Goal: Task Accomplishment & Management: Complete application form

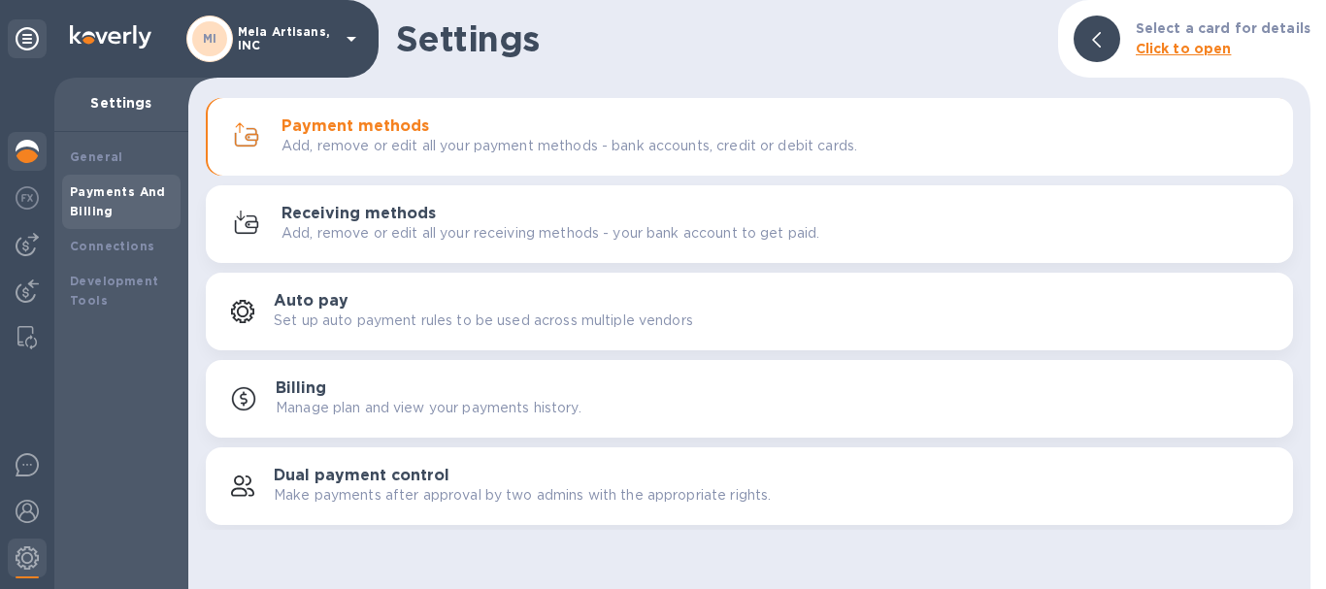
click at [15, 142] on div at bounding box center [27, 153] width 39 height 43
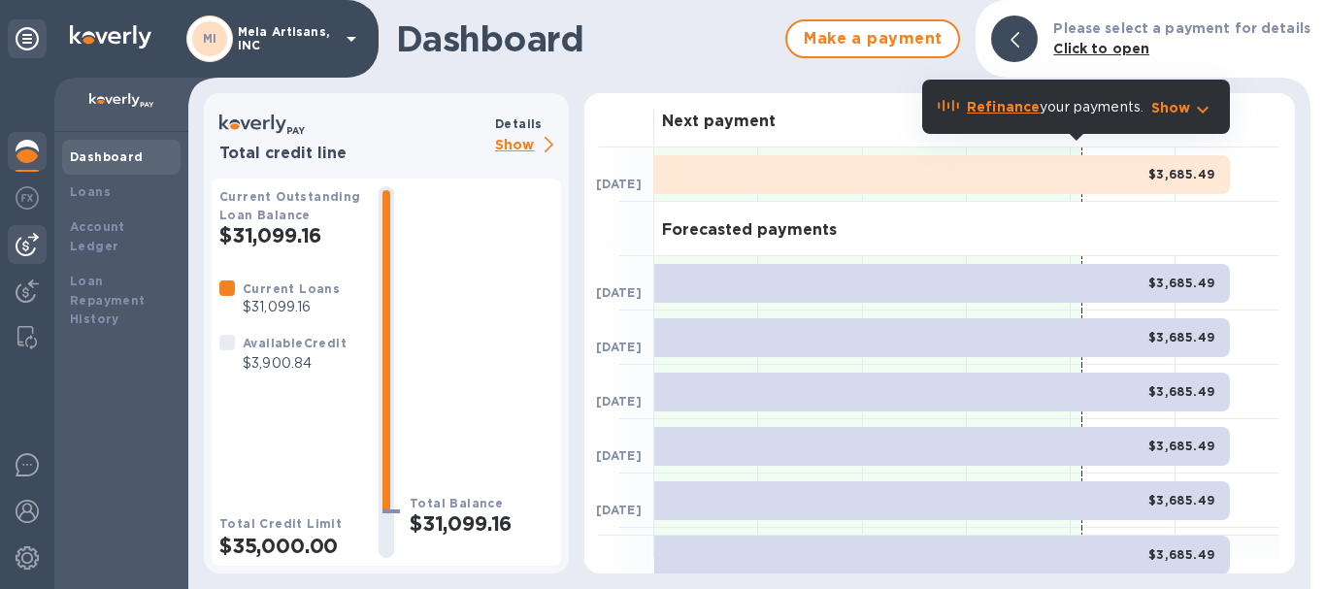
click at [24, 238] on img at bounding box center [27, 244] width 23 height 23
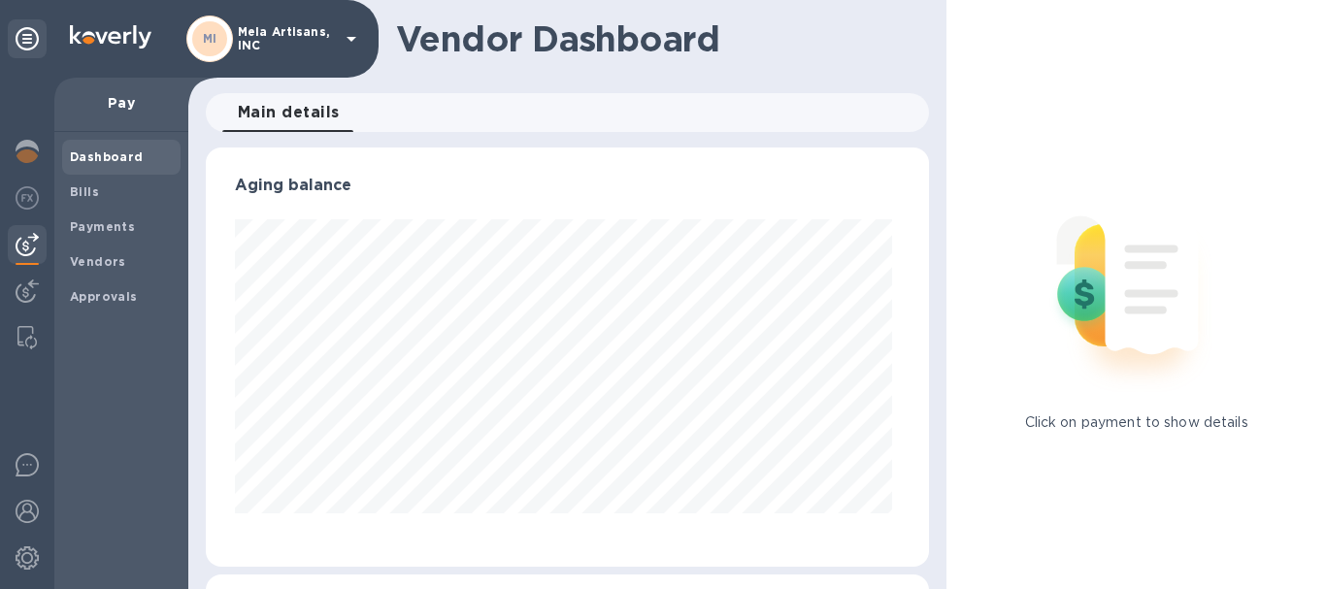
scroll to position [419, 716]
click at [84, 187] on b "Bills" at bounding box center [84, 191] width 29 height 15
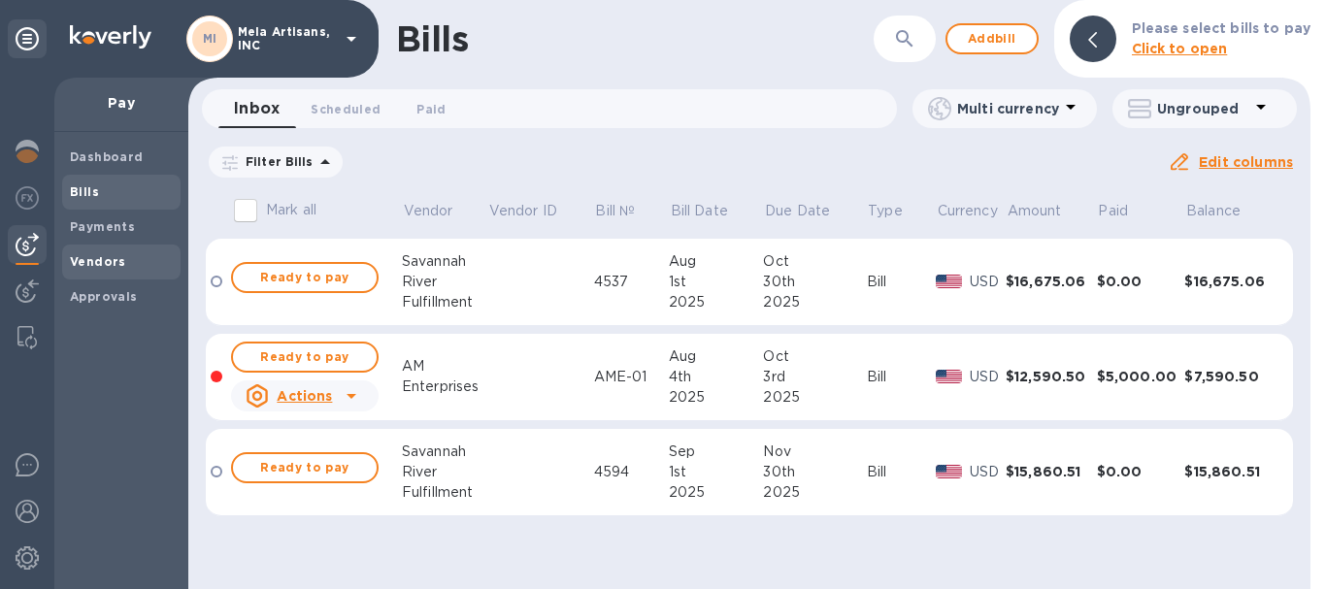
click at [86, 258] on b "Vendors" at bounding box center [98, 261] width 56 height 15
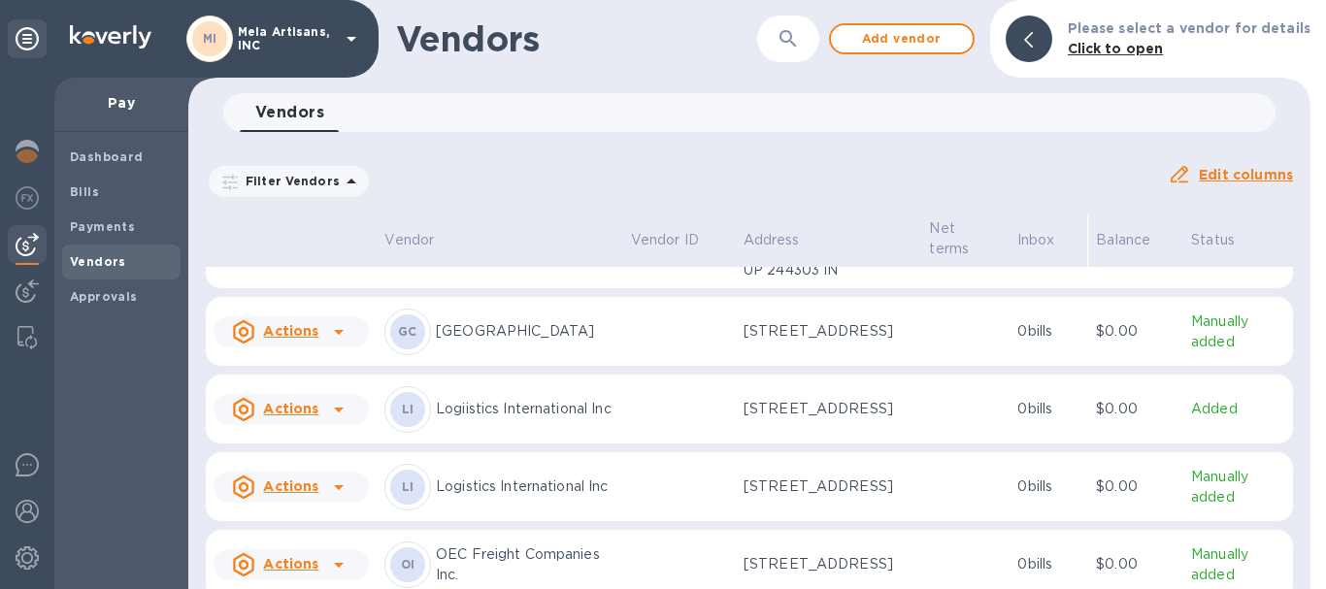
scroll to position [97, 0]
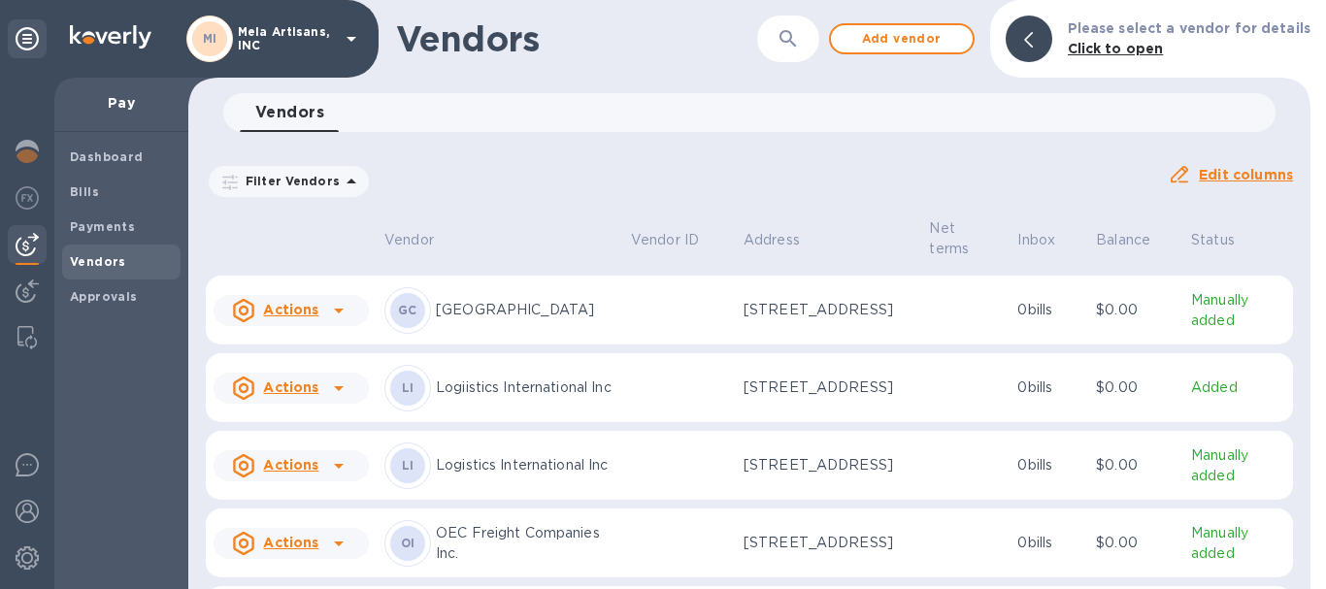
click at [328, 400] on icon at bounding box center [338, 388] width 23 height 23
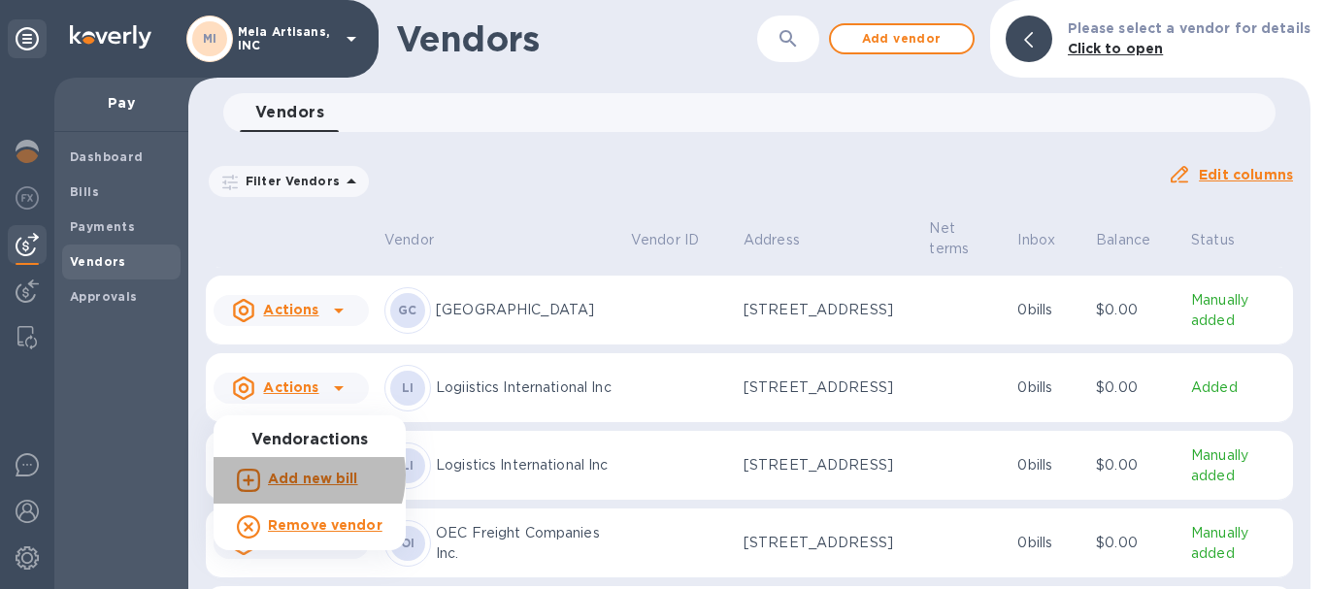
click at [304, 475] on b "Add new bill" at bounding box center [313, 479] width 90 height 16
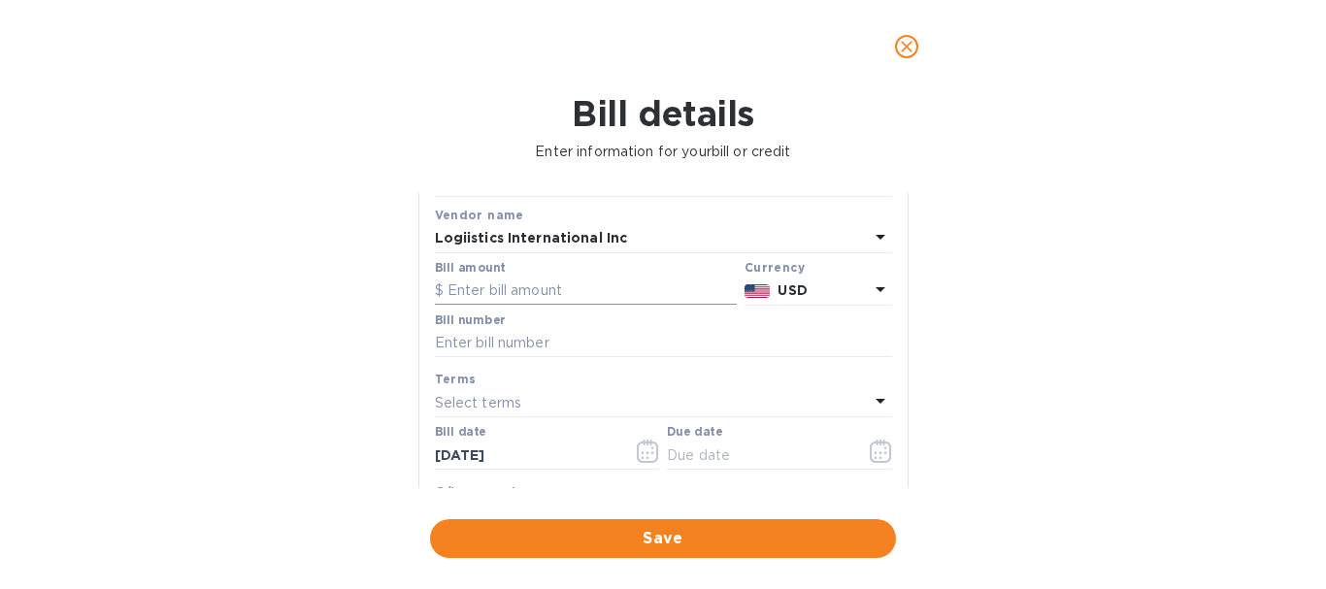
click at [565, 284] on input "text" at bounding box center [586, 291] width 302 height 29
type input "3,760.00"
click at [541, 339] on input "text" at bounding box center [663, 343] width 457 height 29
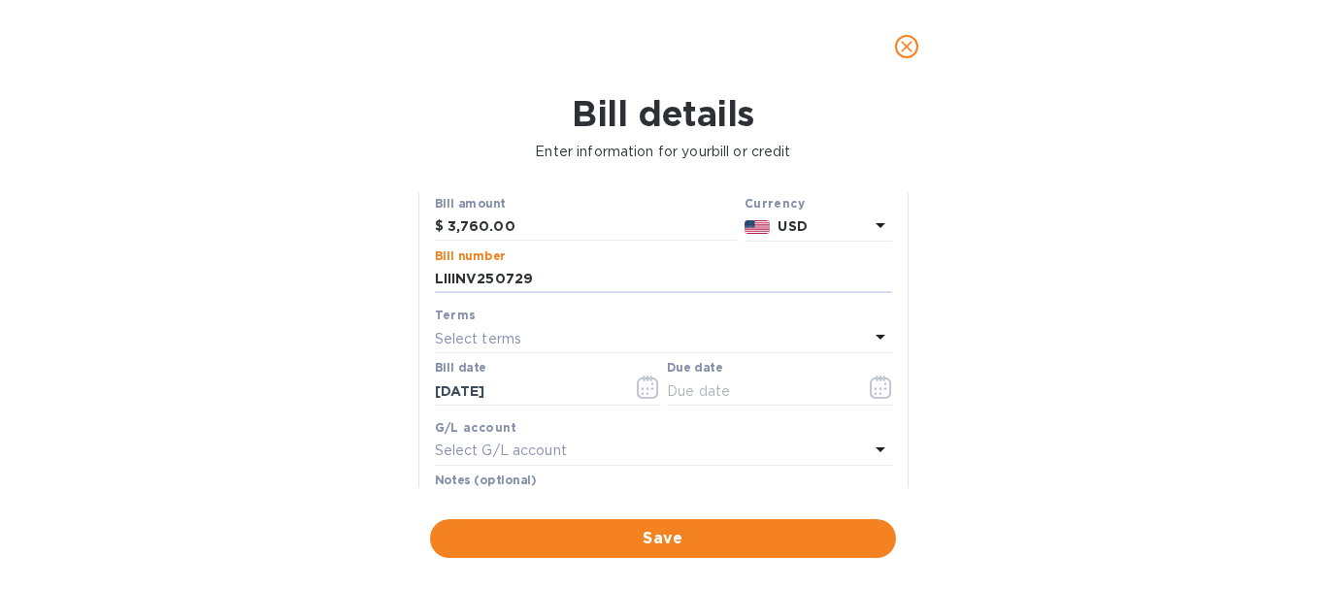
scroll to position [194, 0]
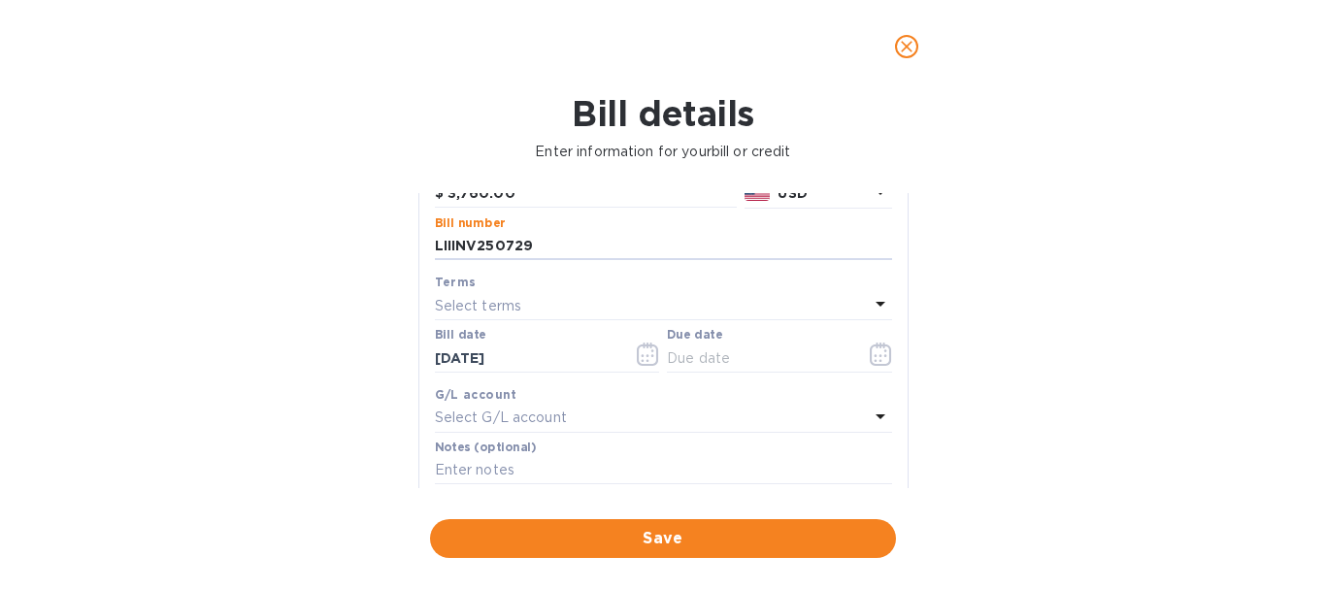
type input "LIIINV250729"
click at [604, 304] on div "Select terms" at bounding box center [652, 305] width 434 height 27
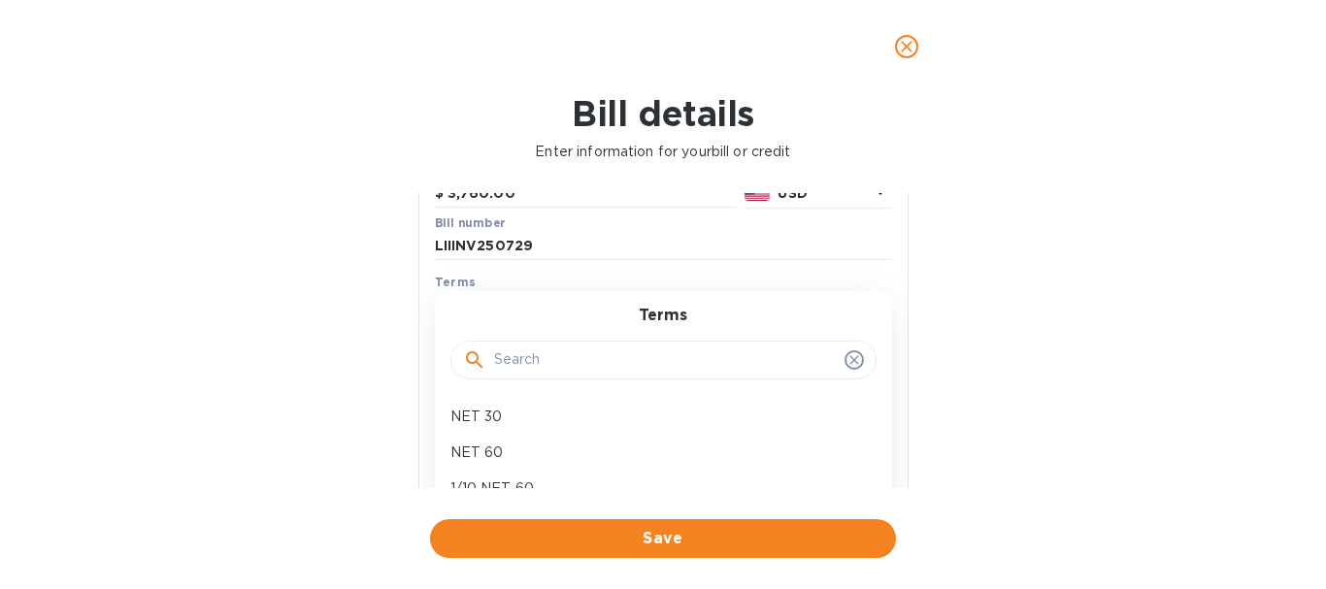
click at [604, 304] on div "Terms NET 30 NET 60 1/10 NET 60 2/10 NET 60 Immediate Create new" at bounding box center [663, 453] width 457 height 324
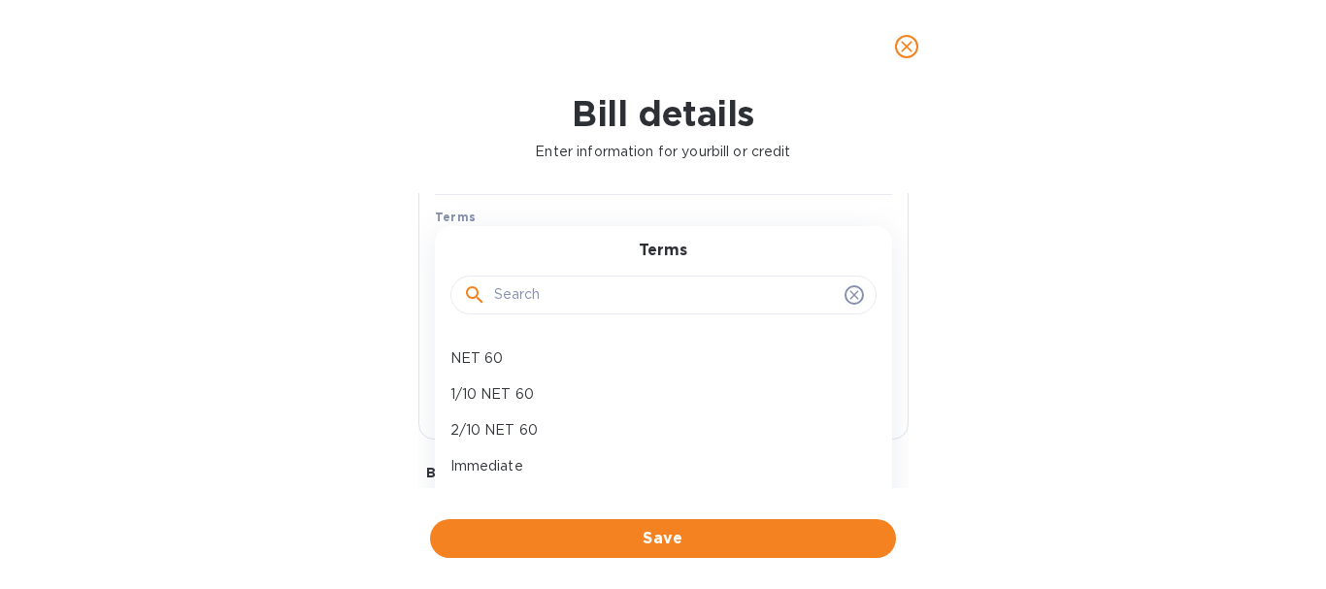
scroll to position [291, 0]
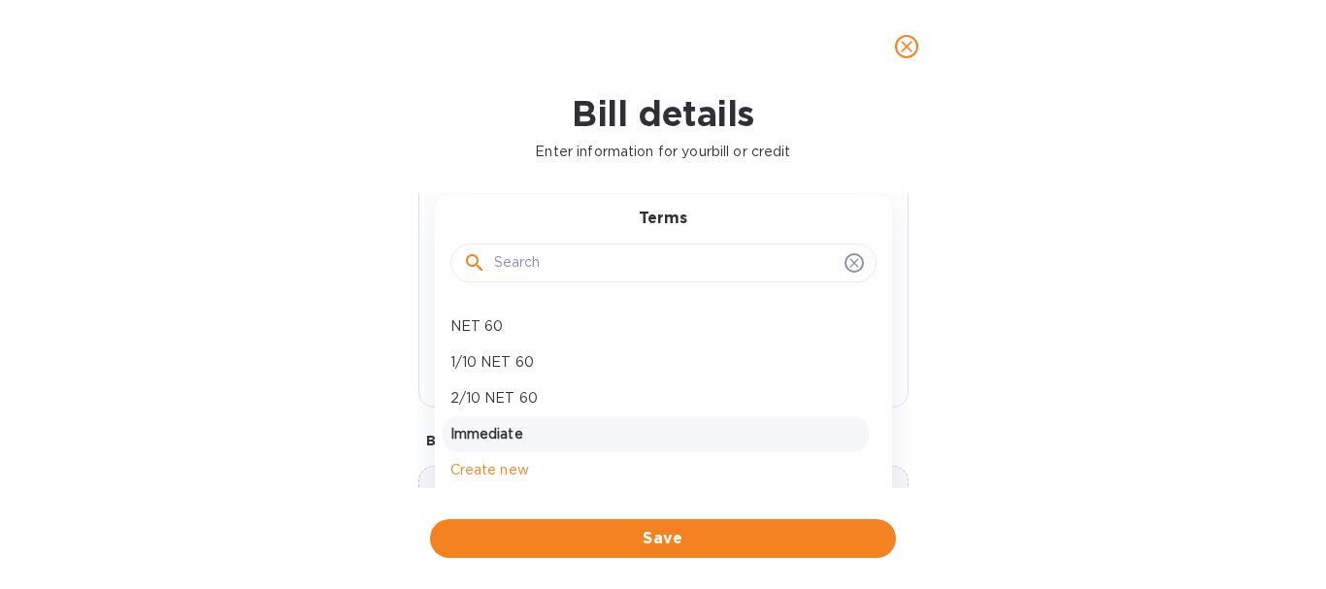
click at [493, 435] on p "Immediate" at bounding box center [655, 434] width 410 height 20
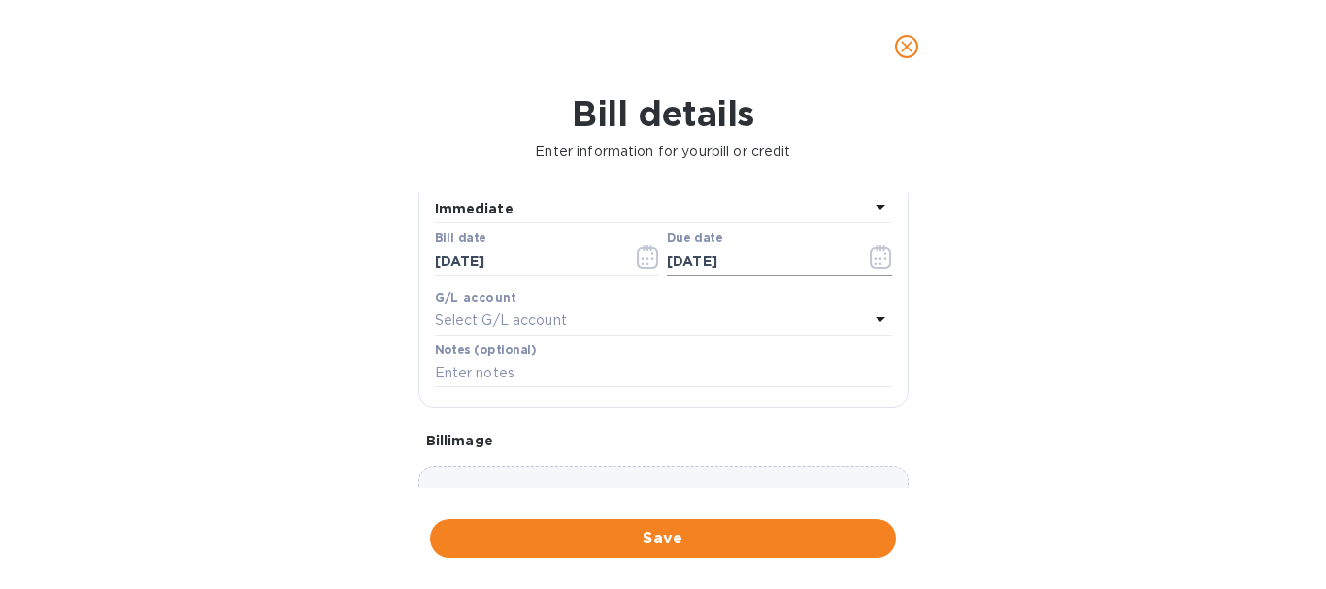
click at [876, 261] on icon "button" at bounding box center [880, 257] width 22 height 23
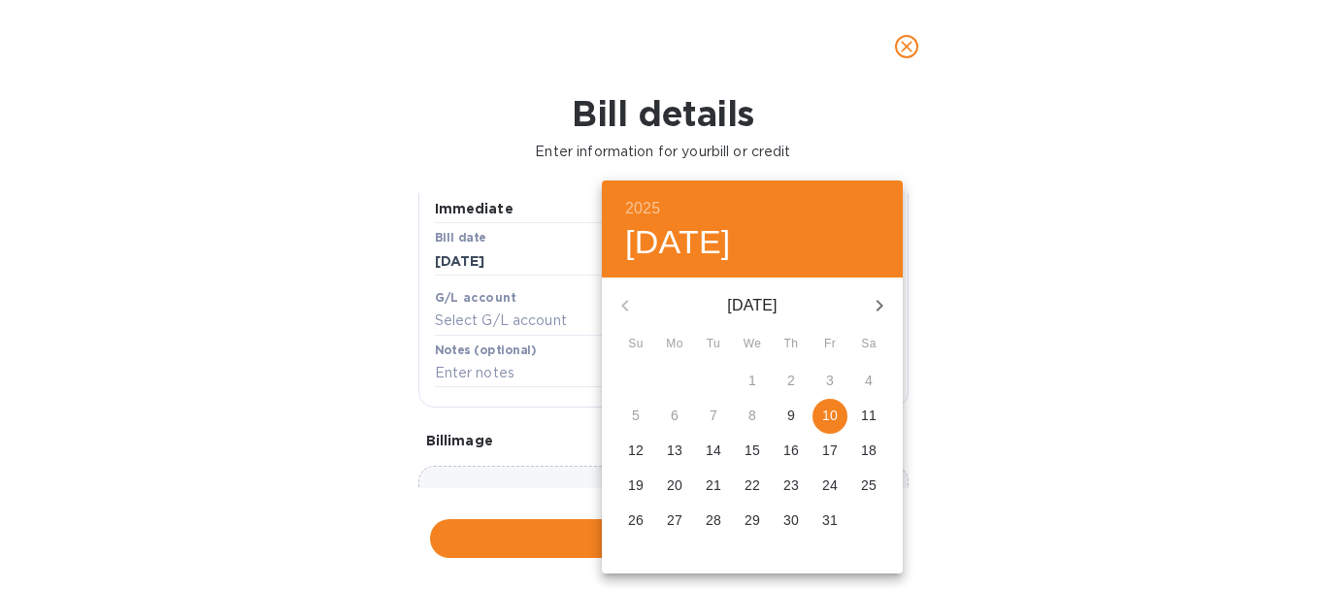
click at [757, 447] on p "15" at bounding box center [752, 450] width 16 height 19
type input "[DATE]"
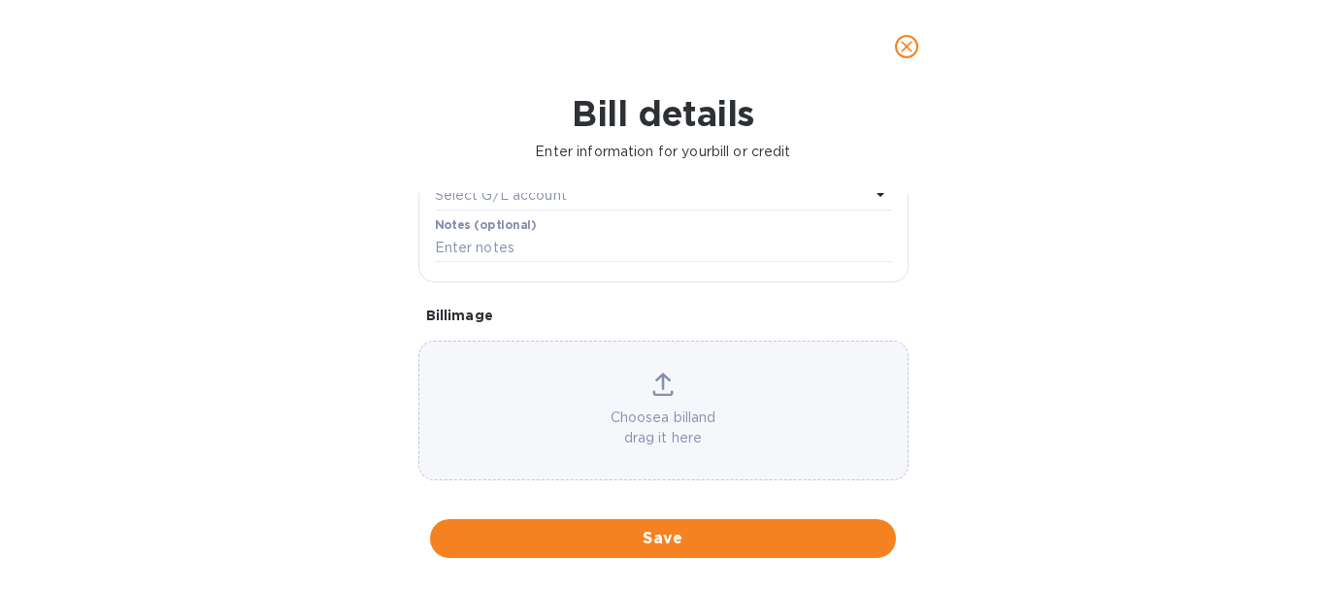
scroll to position [432, 0]
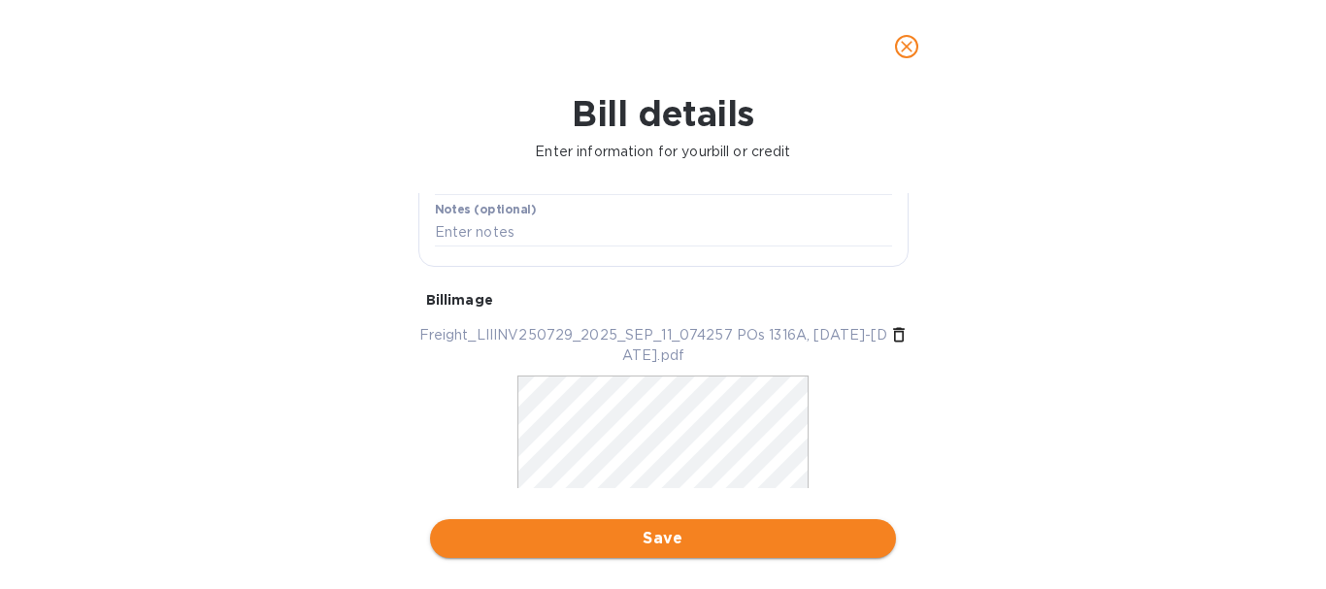
click at [666, 540] on span "Save" at bounding box center [662, 538] width 435 height 23
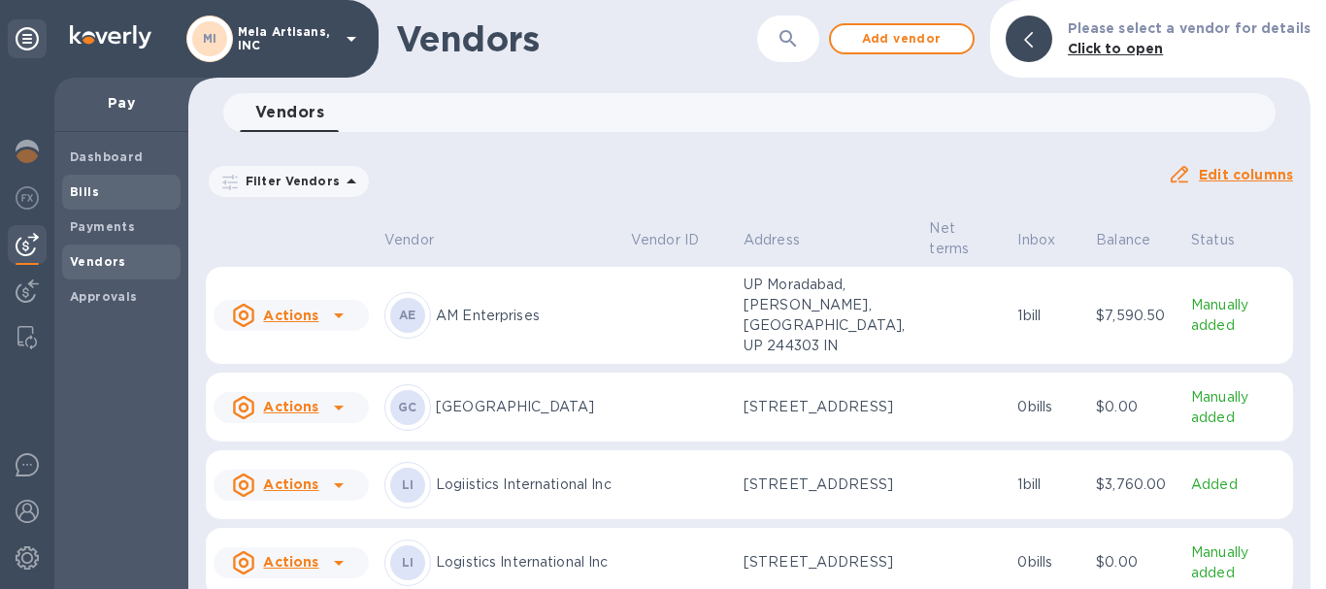
click at [98, 186] on span "Bills" at bounding box center [121, 191] width 103 height 19
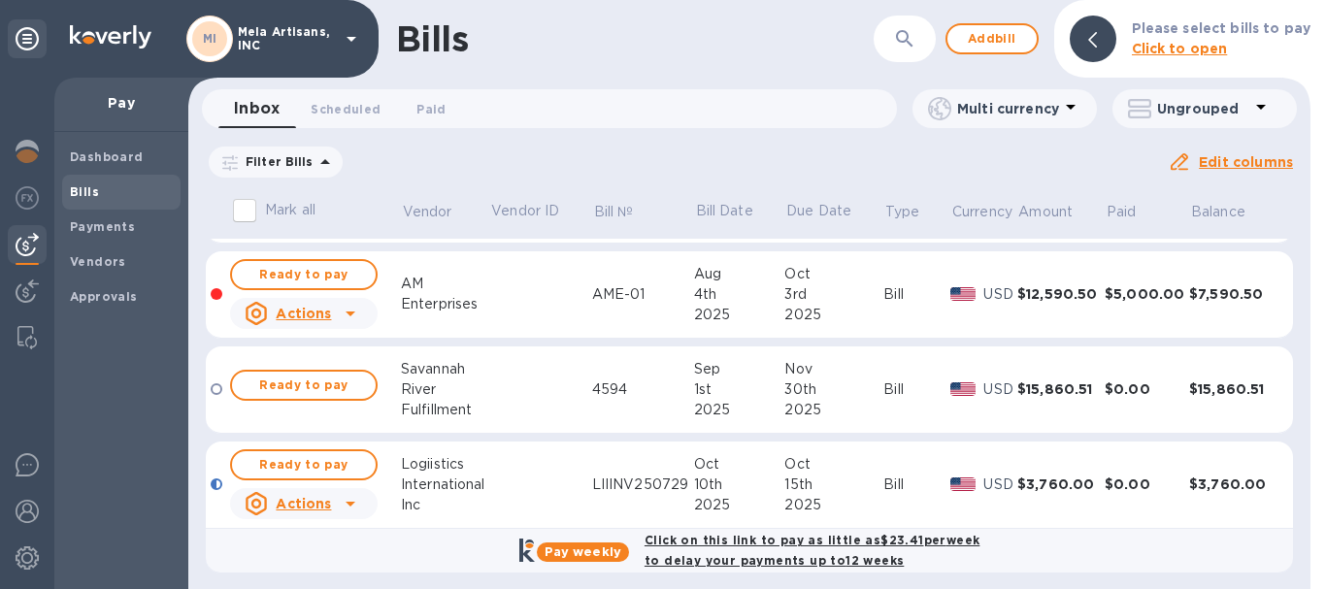
scroll to position [92, 0]
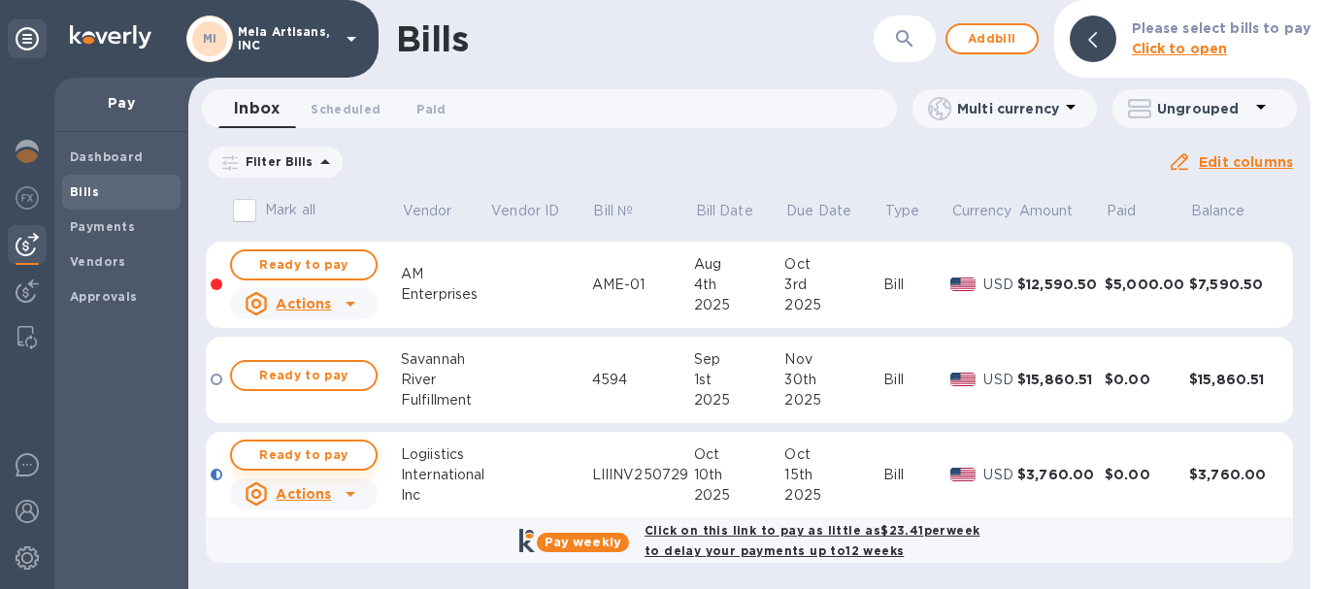
click at [315, 456] on span "Ready to pay" at bounding box center [303, 454] width 113 height 23
click at [1106, 41] on div at bounding box center [1092, 39] width 47 height 47
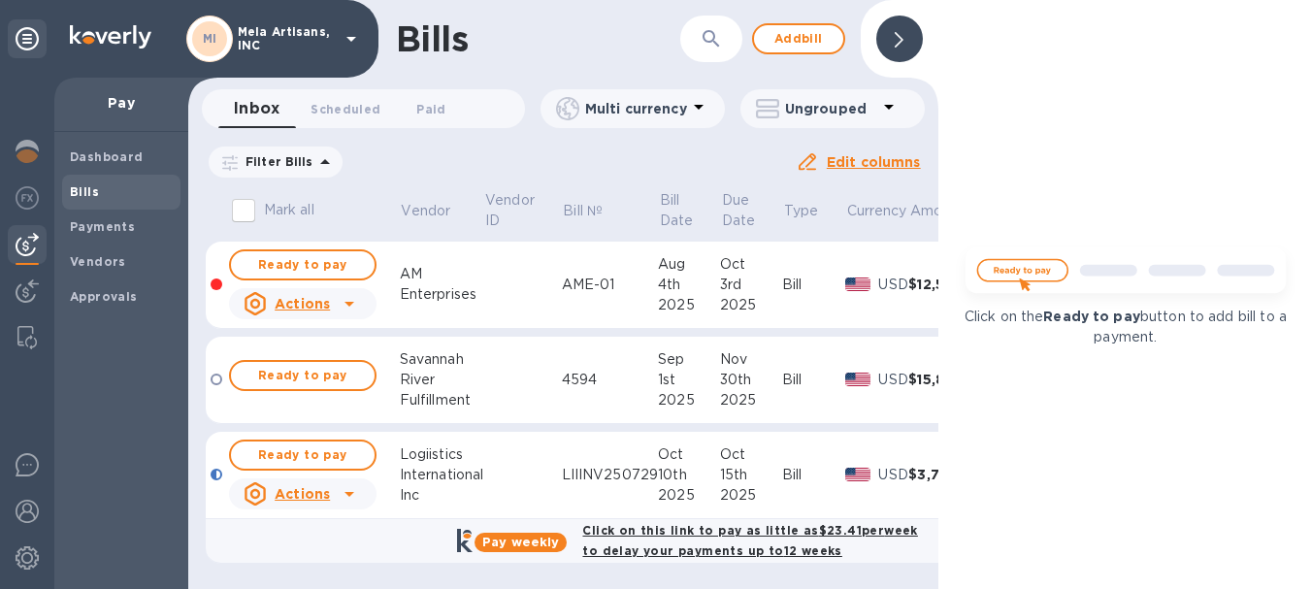
click at [897, 38] on icon at bounding box center [899, 40] width 9 height 16
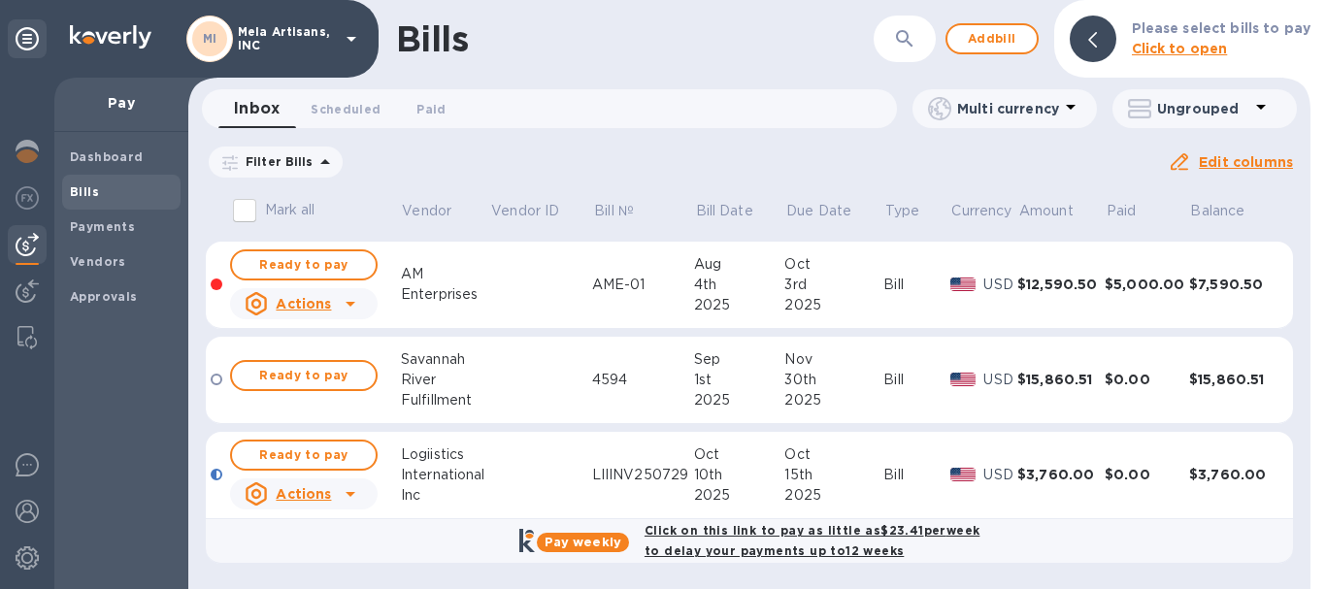
click at [308, 494] on u "Actions" at bounding box center [303, 494] width 55 height 16
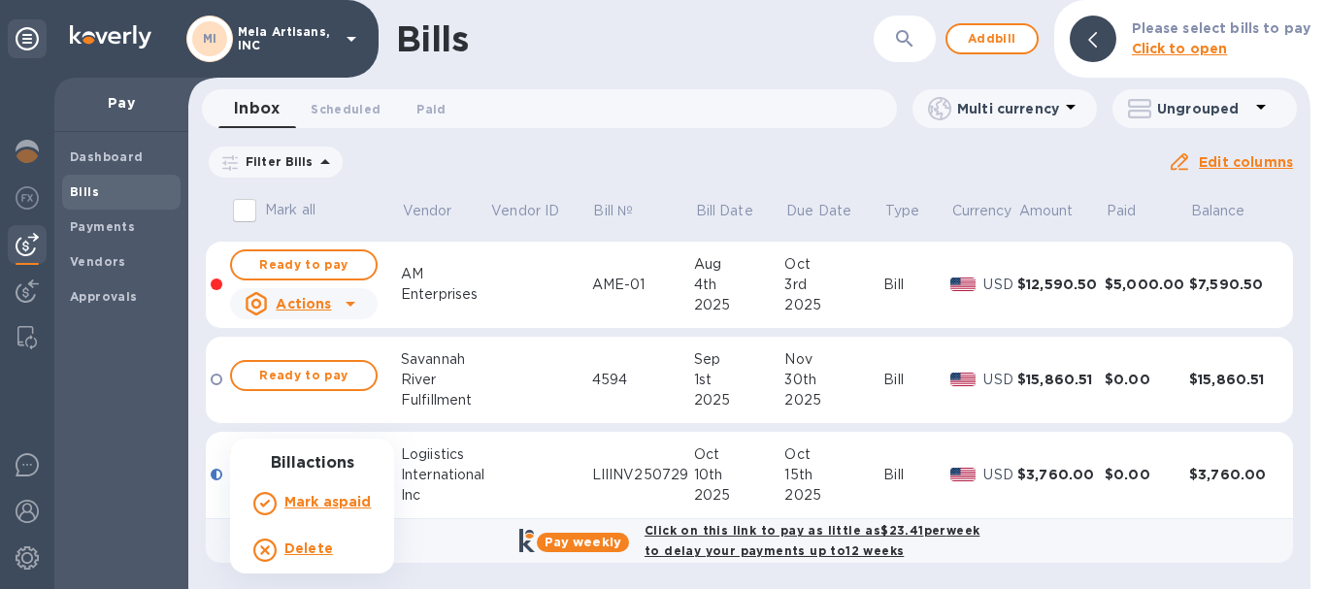
click at [631, 50] on div at bounding box center [663, 294] width 1326 height 589
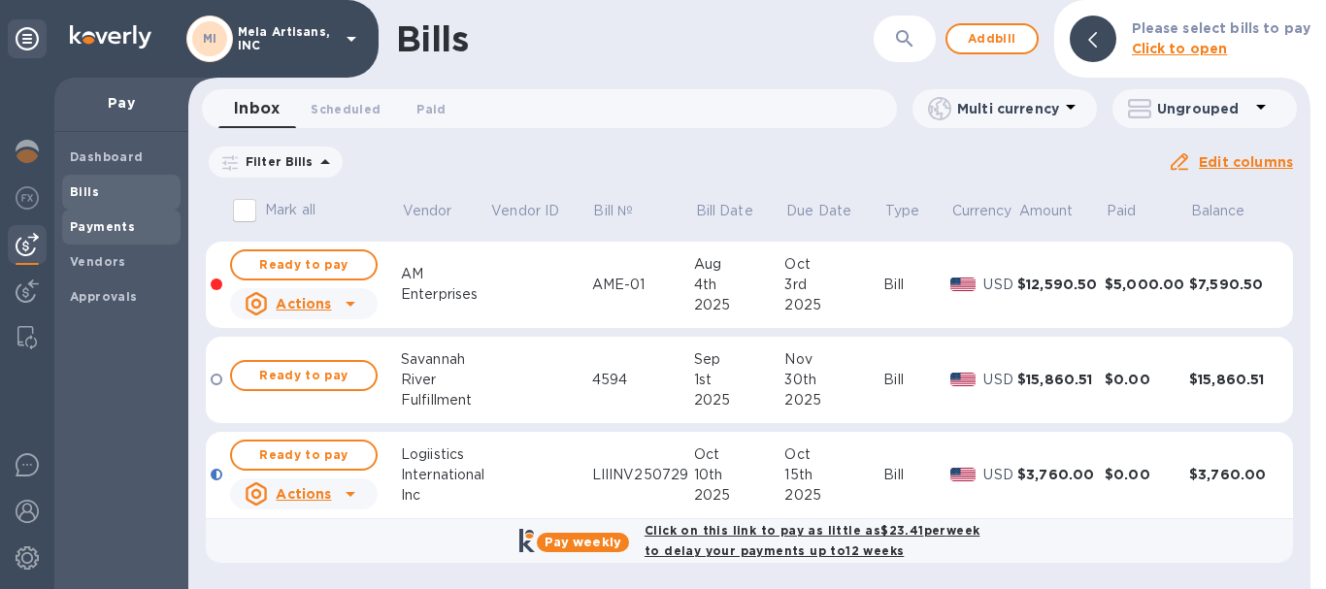
click at [93, 227] on b "Payments" at bounding box center [102, 226] width 65 height 15
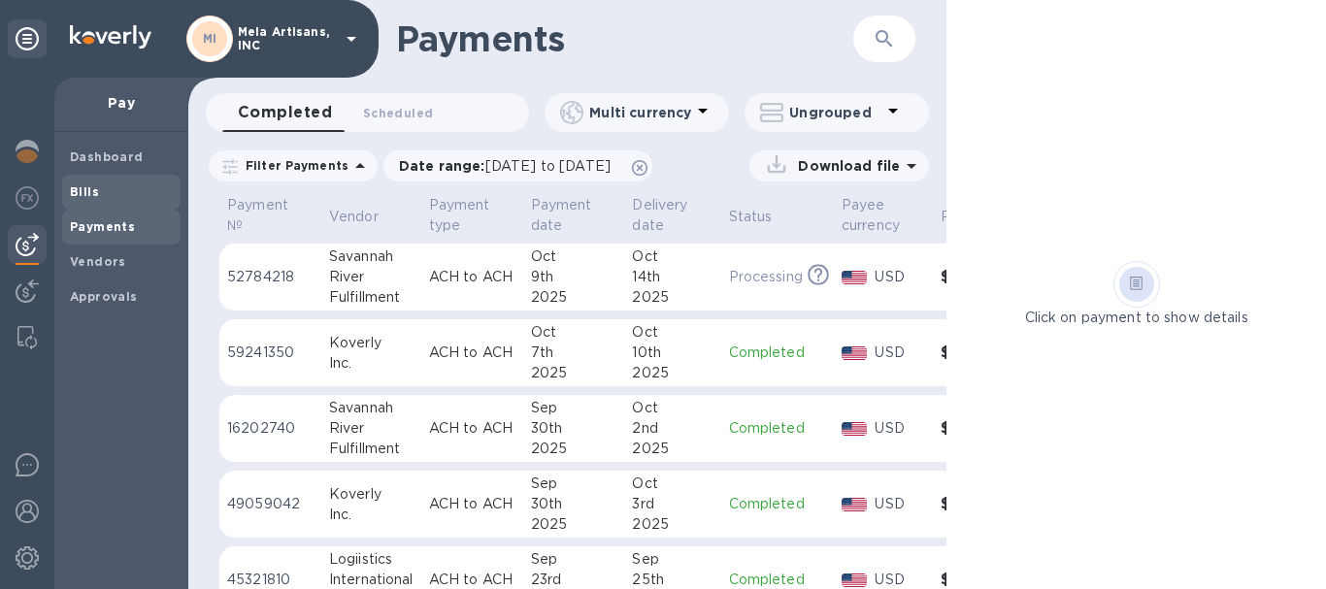
click at [85, 187] on b "Bills" at bounding box center [84, 191] width 29 height 15
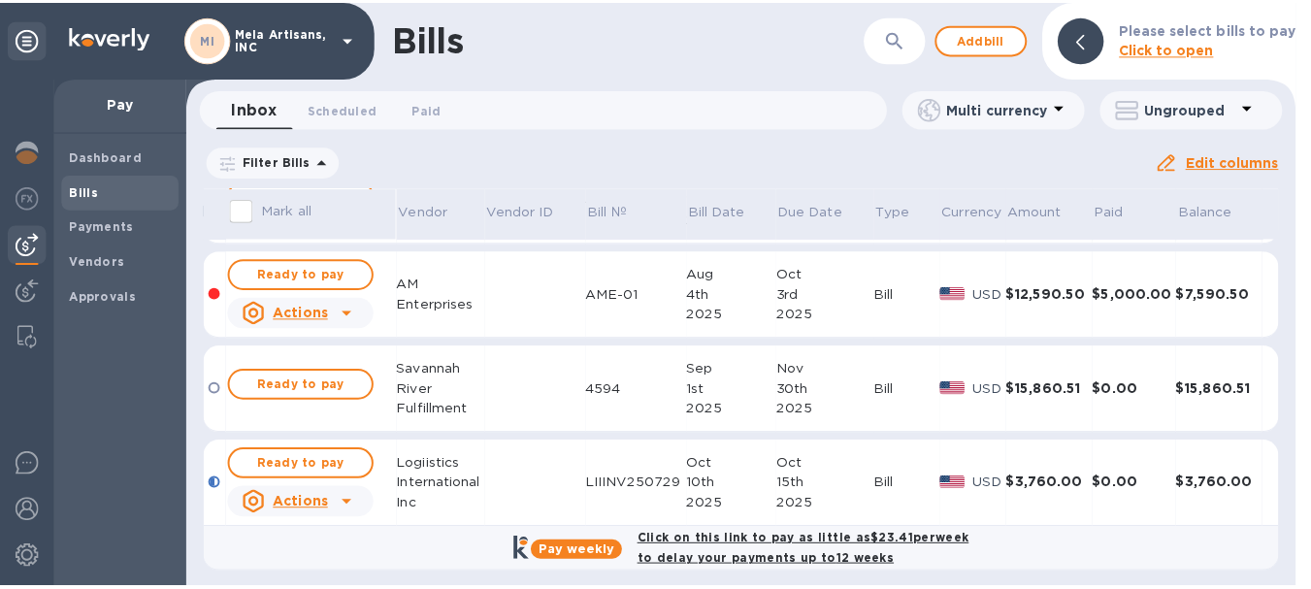
scroll to position [92, 0]
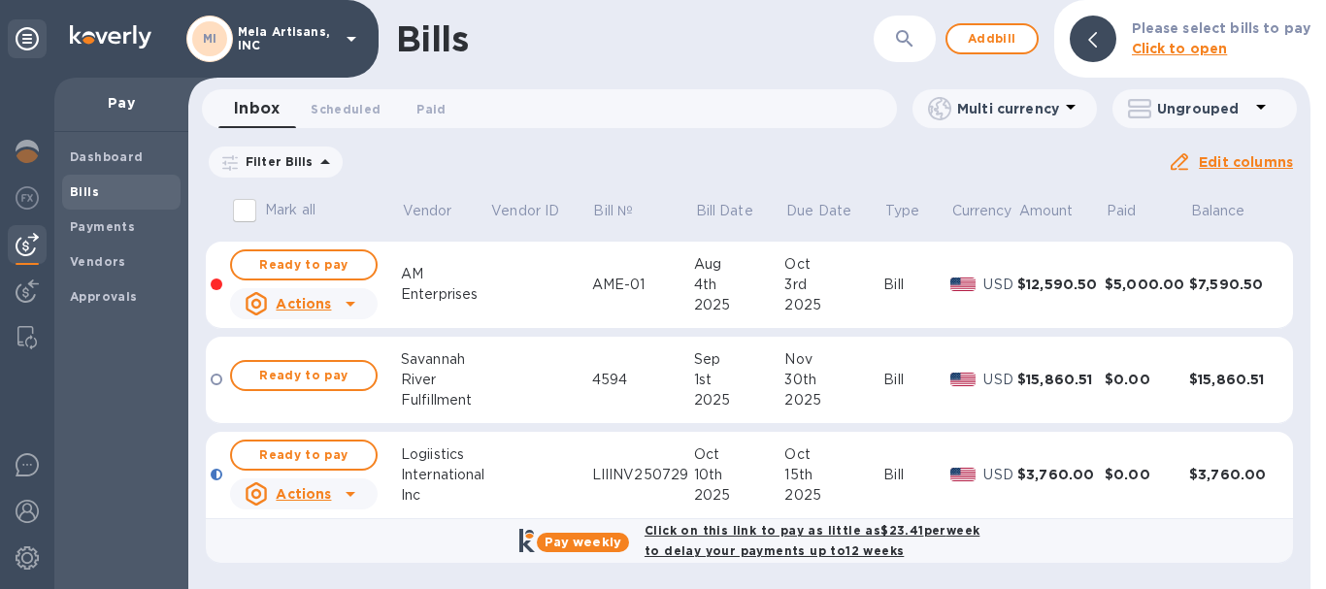
click at [1062, 474] on div "$3,760.00" at bounding box center [1060, 474] width 87 height 19
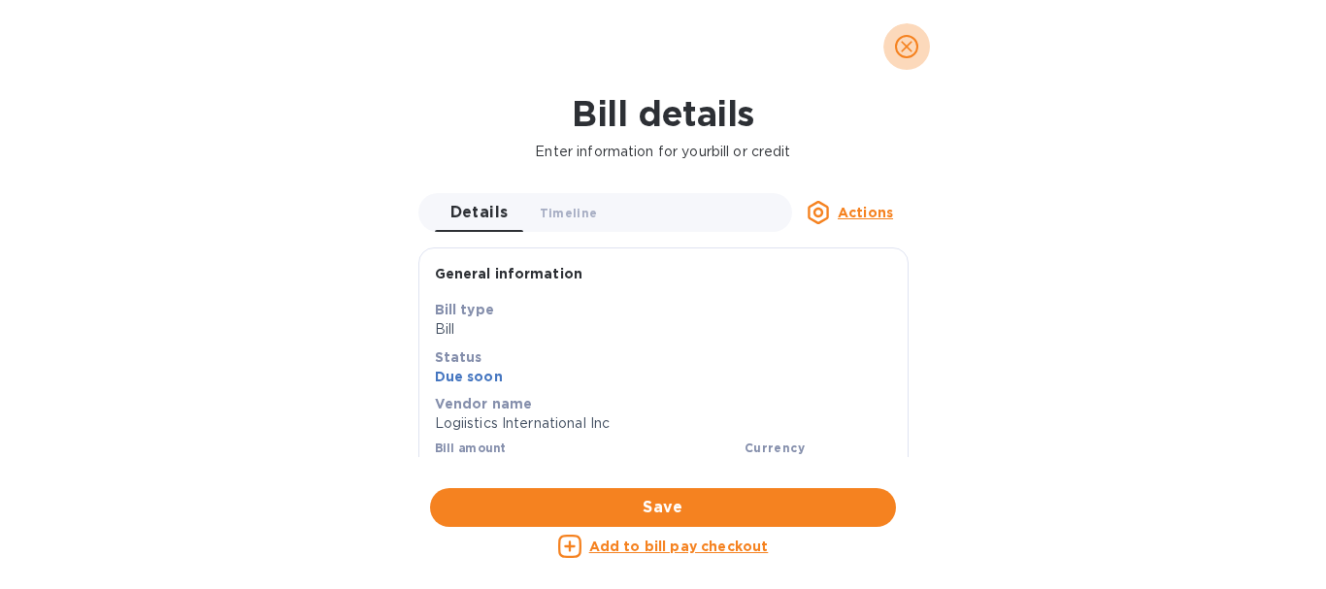
click at [908, 43] on icon "close" at bounding box center [906, 46] width 19 height 19
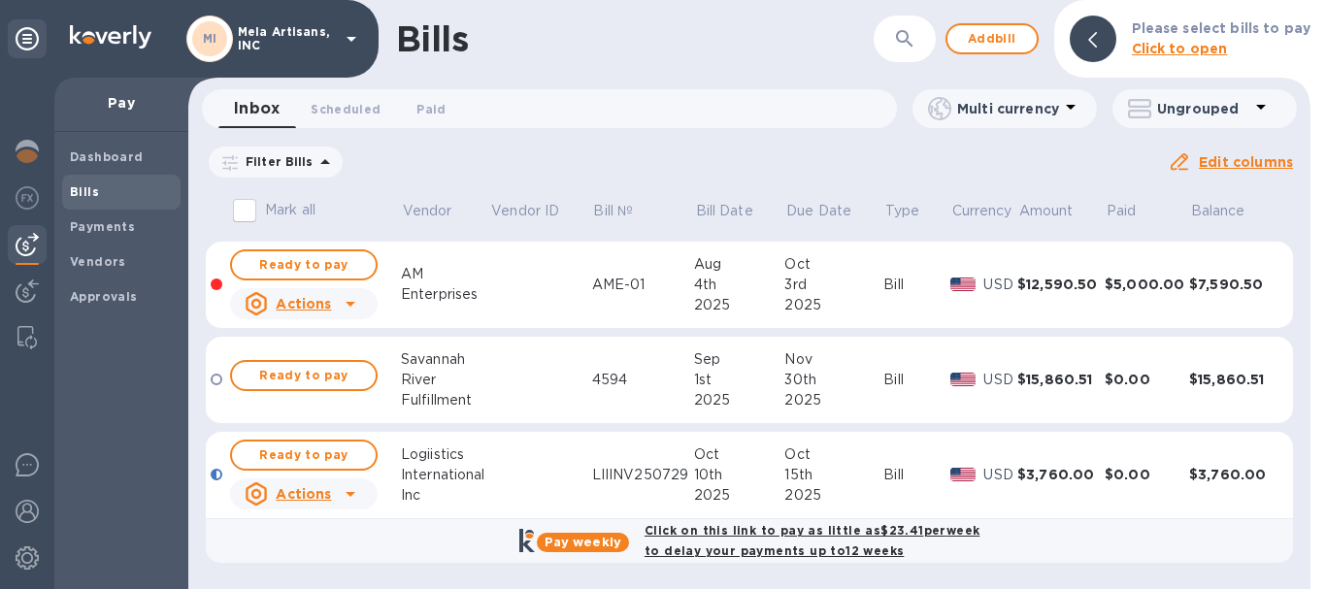
click at [342, 495] on icon at bounding box center [350, 493] width 23 height 23
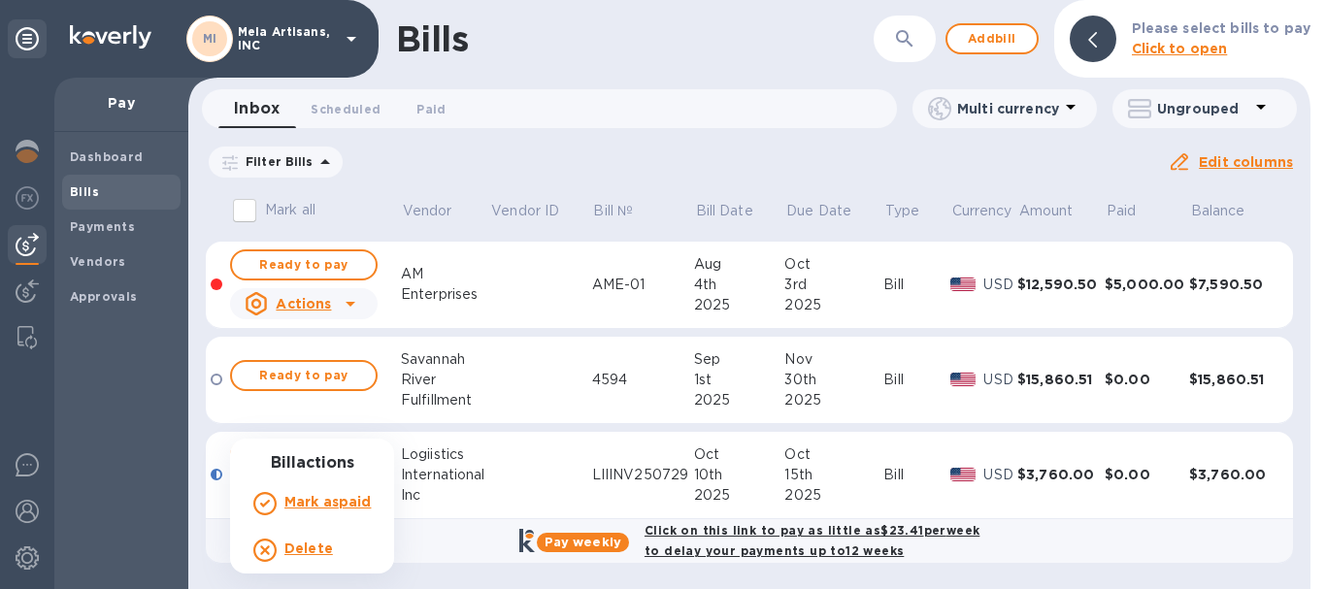
click at [552, 464] on div at bounding box center [663, 294] width 1326 height 589
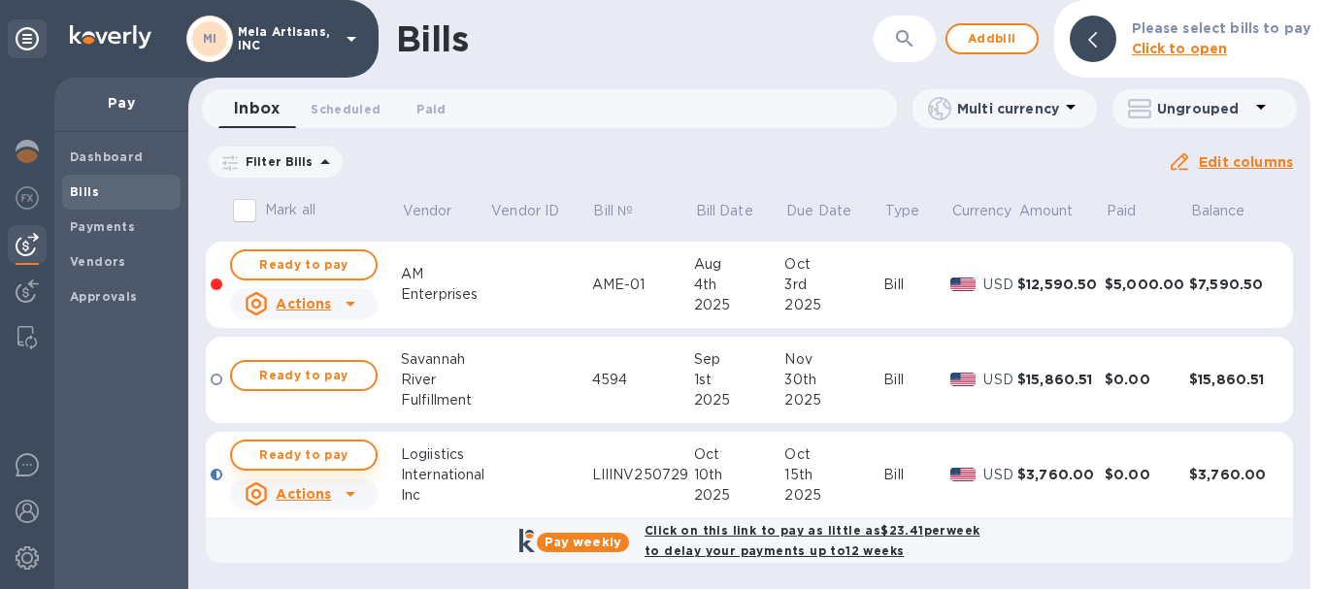
click at [297, 455] on span "Ready to pay" at bounding box center [303, 454] width 113 height 23
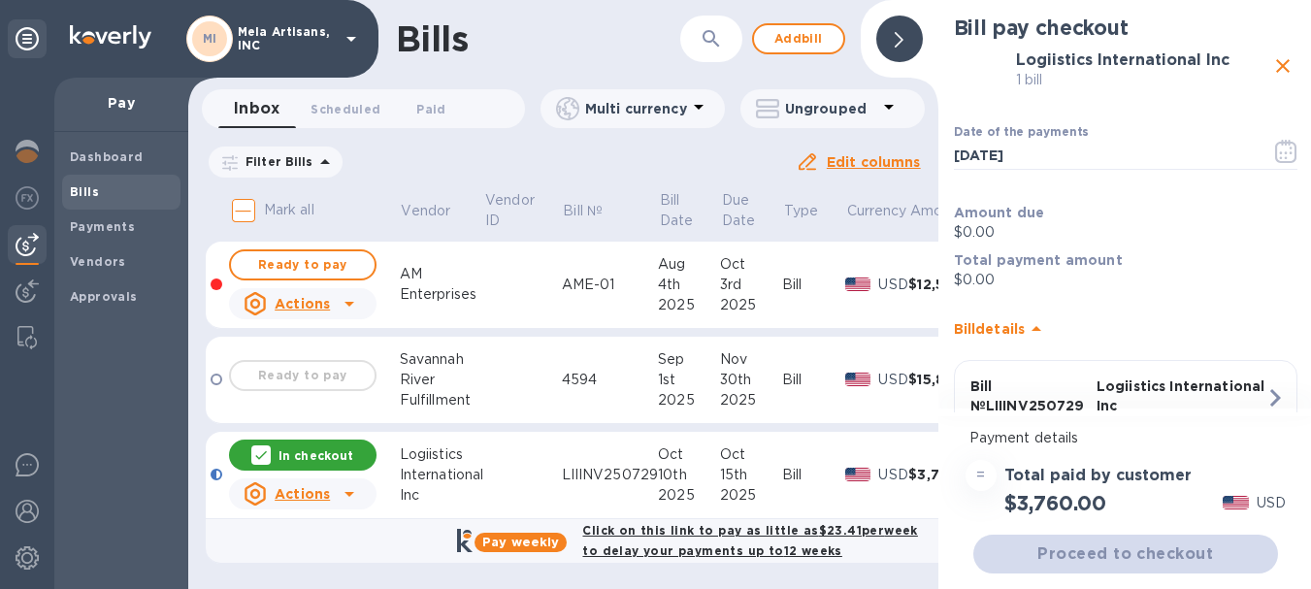
click at [1154, 463] on div "Total paid by customer" at bounding box center [1097, 476] width 195 height 26
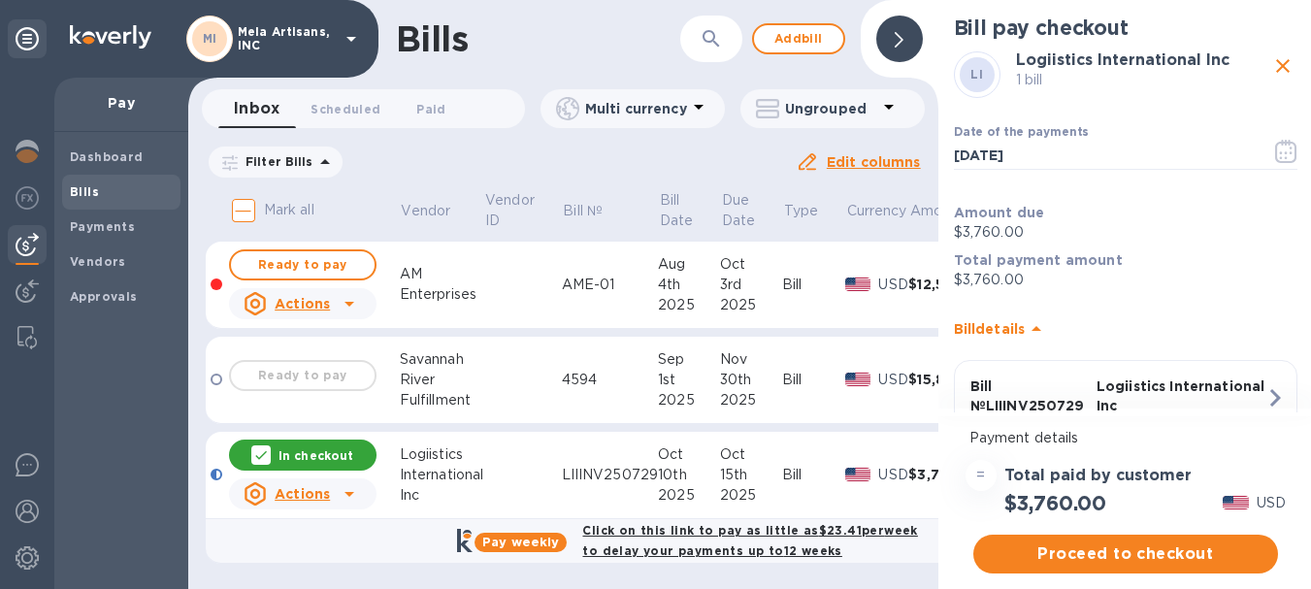
scroll to position [127, 0]
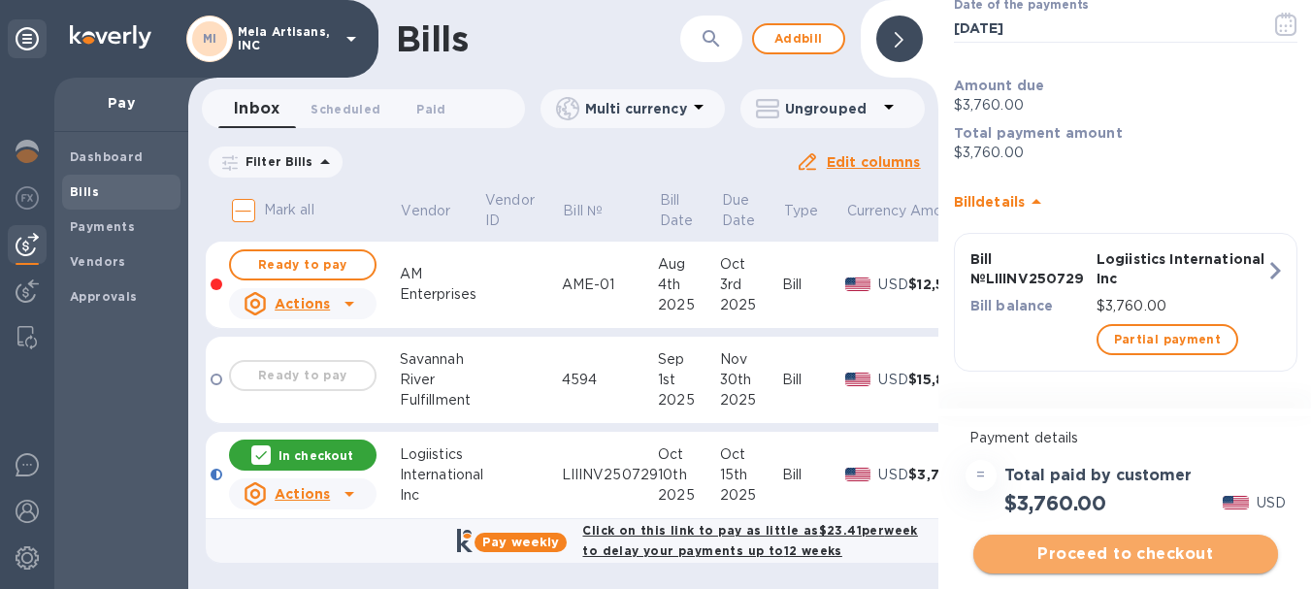
click at [1148, 542] on span "Proceed to checkout" at bounding box center [1126, 553] width 274 height 23
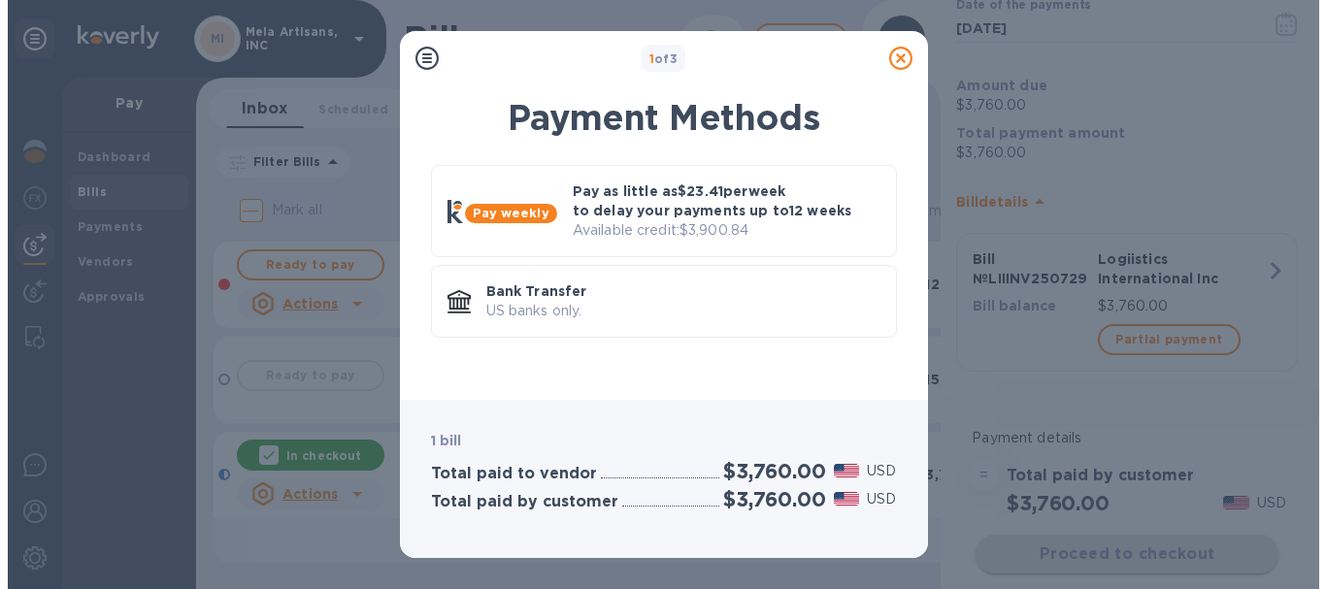
scroll to position [0, 0]
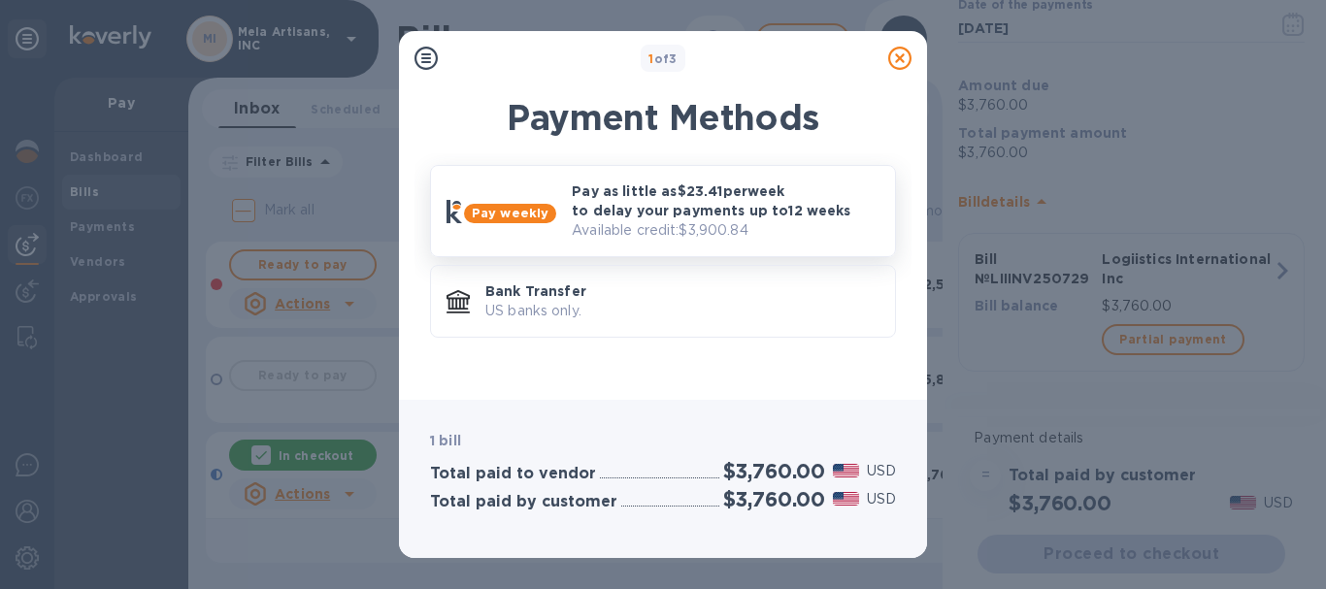
click at [674, 203] on p "Pay as little as $23.41 per week to delay your payments up to 12 weeks" at bounding box center [726, 200] width 308 height 39
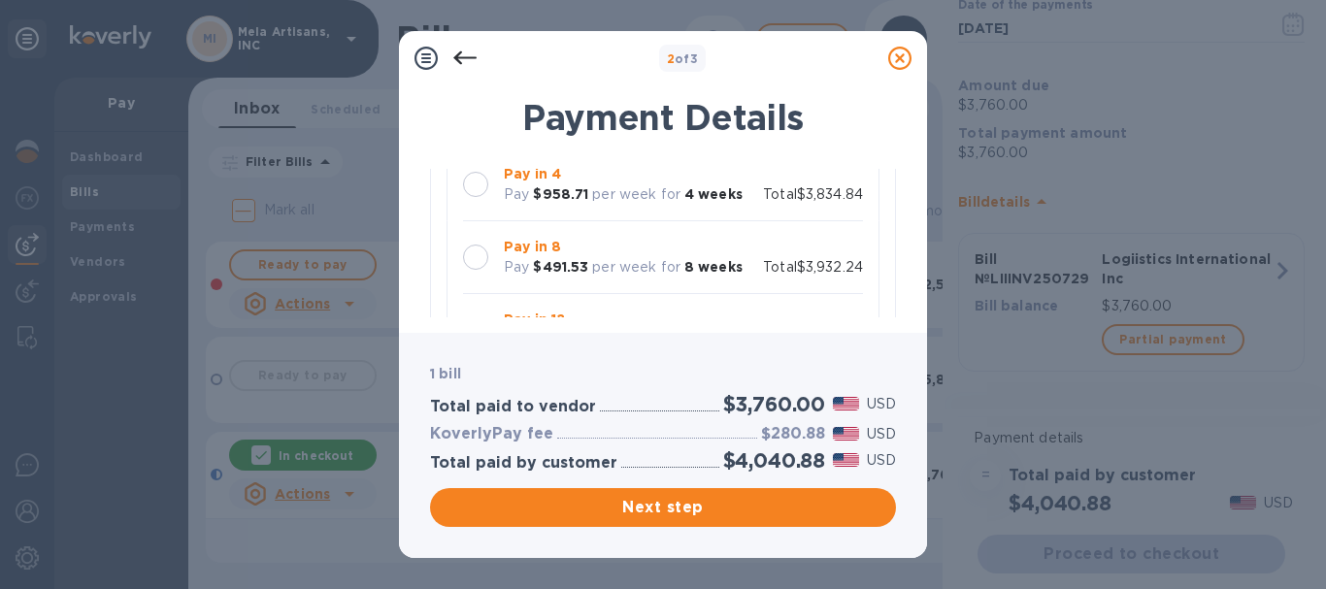
scroll to position [291, 0]
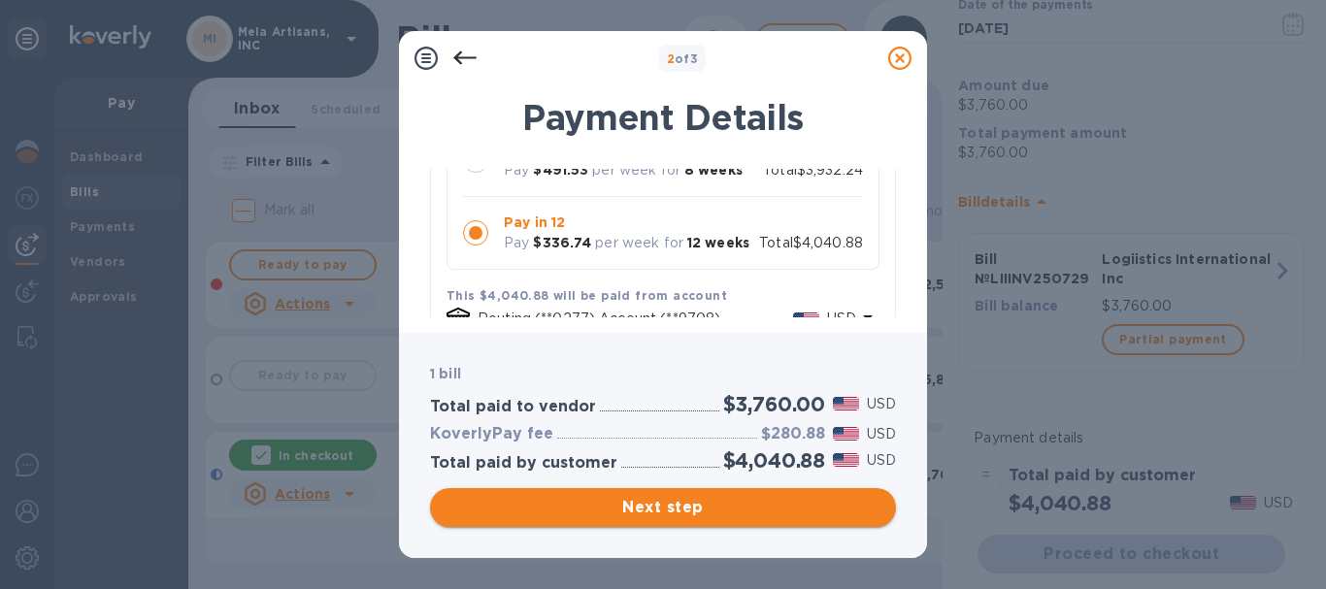
click at [718, 508] on span "Next step" at bounding box center [662, 507] width 435 height 23
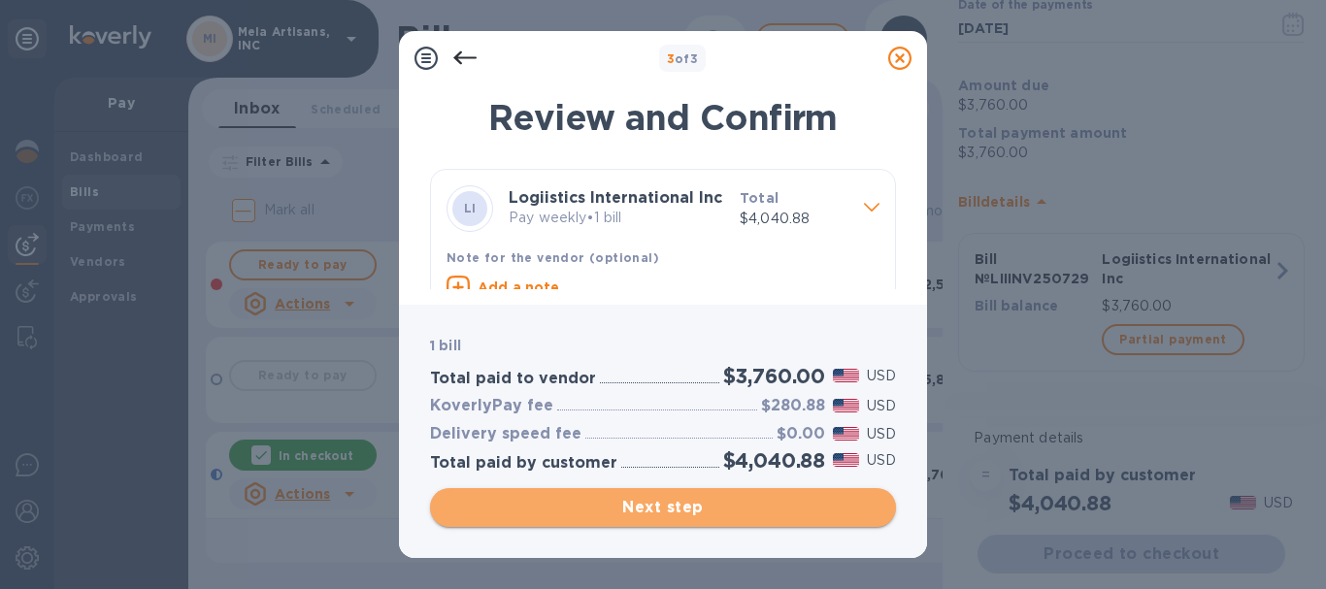
click at [735, 499] on span "Next step" at bounding box center [662, 507] width 435 height 23
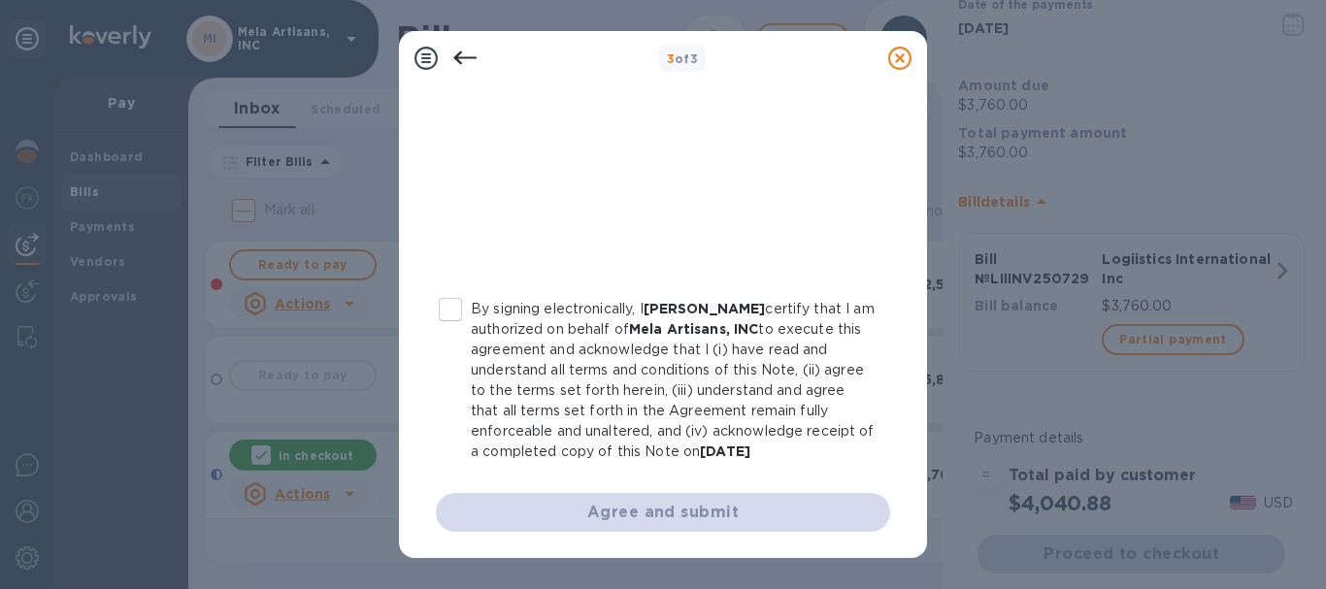
scroll to position [496, 0]
click at [442, 305] on input "By signing electronically, I [PERSON_NAME] certify that I am authorized on beha…" at bounding box center [450, 308] width 41 height 41
checkbox input "true"
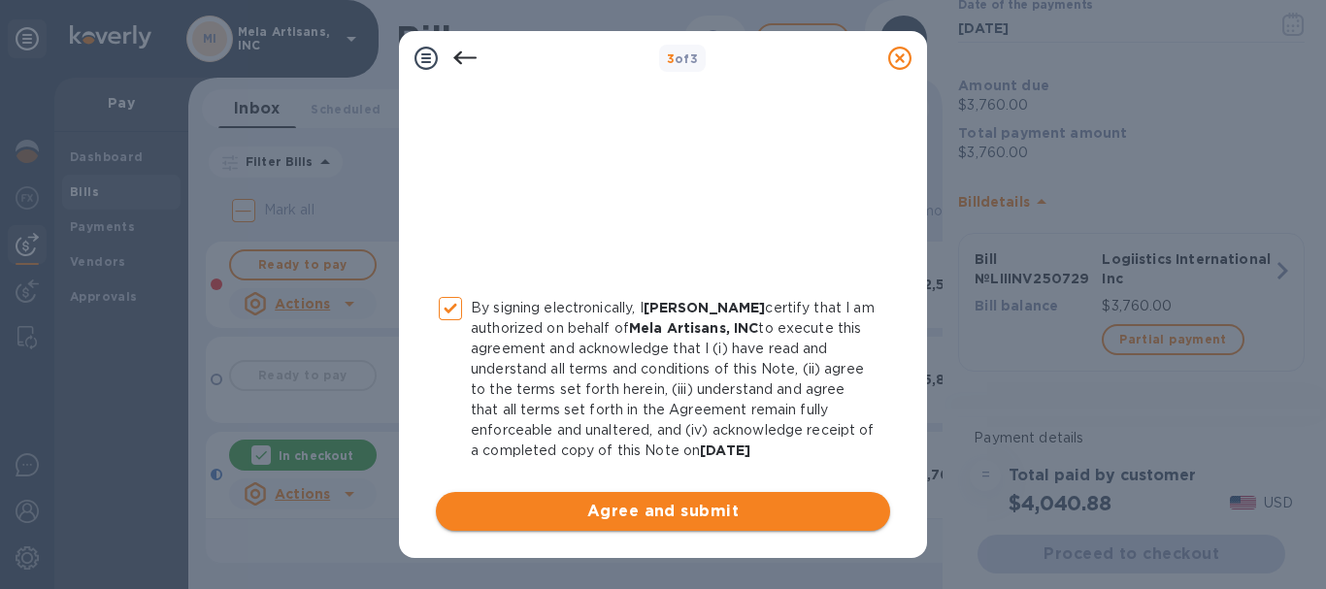
click at [672, 507] on span "Agree and submit" at bounding box center [662, 511] width 423 height 23
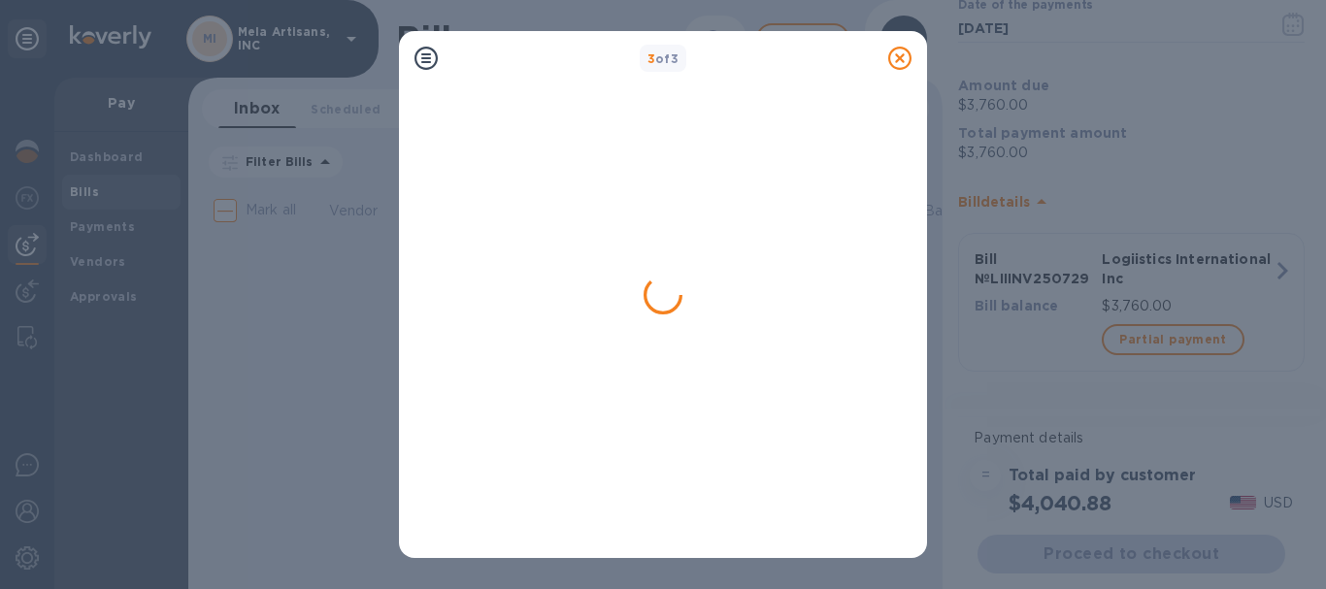
scroll to position [0, 0]
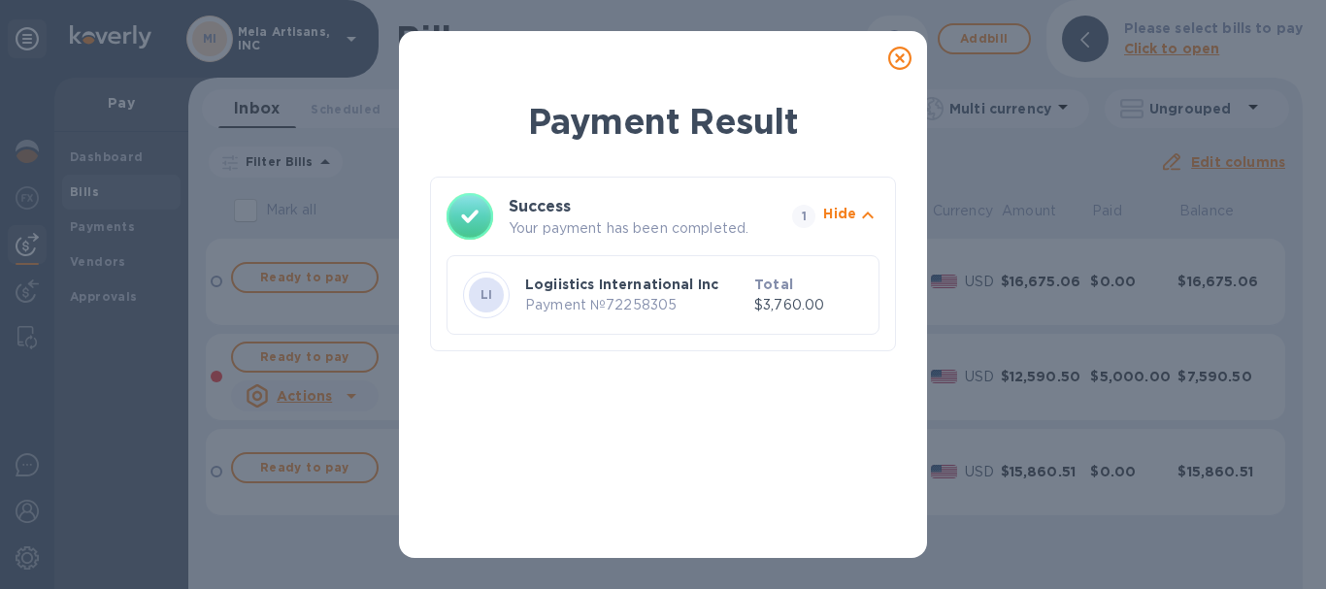
click at [900, 57] on icon at bounding box center [899, 58] width 23 height 23
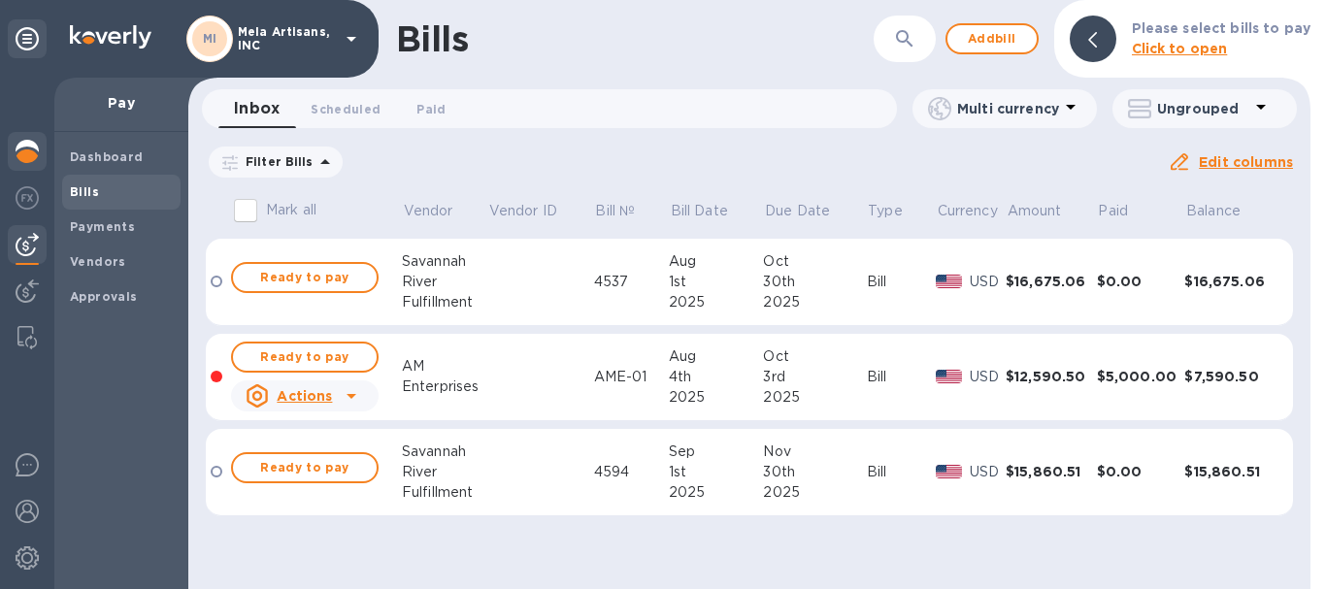
click at [27, 145] on img at bounding box center [27, 151] width 23 height 23
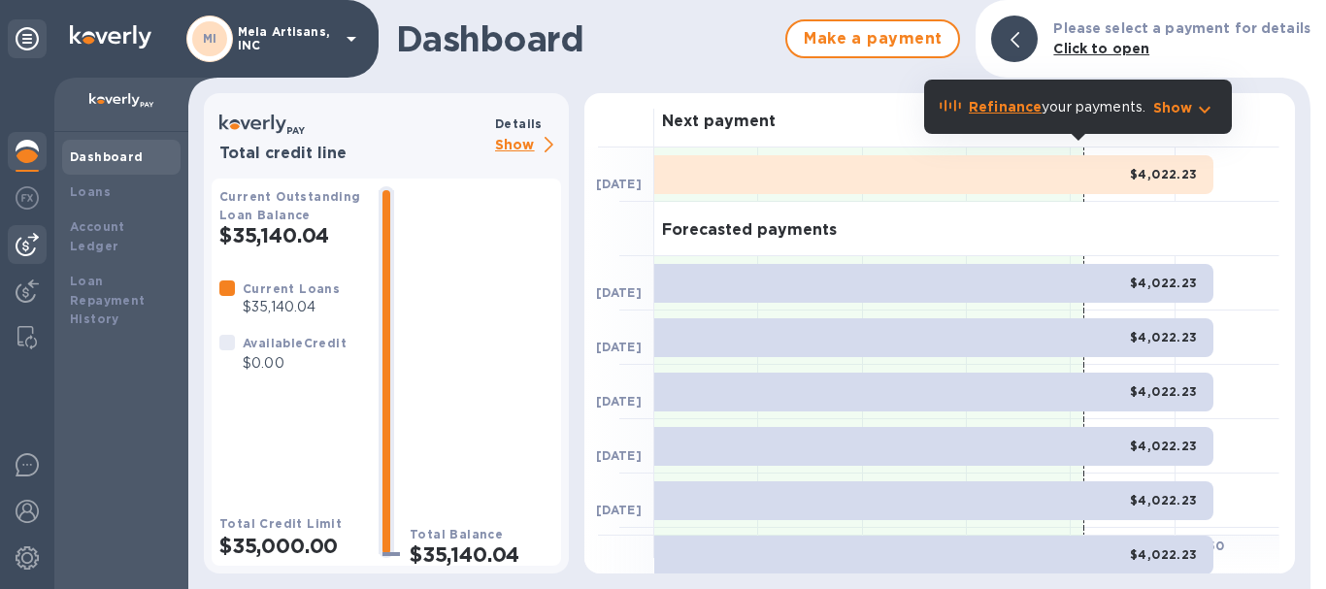
click at [17, 237] on img at bounding box center [27, 244] width 23 height 23
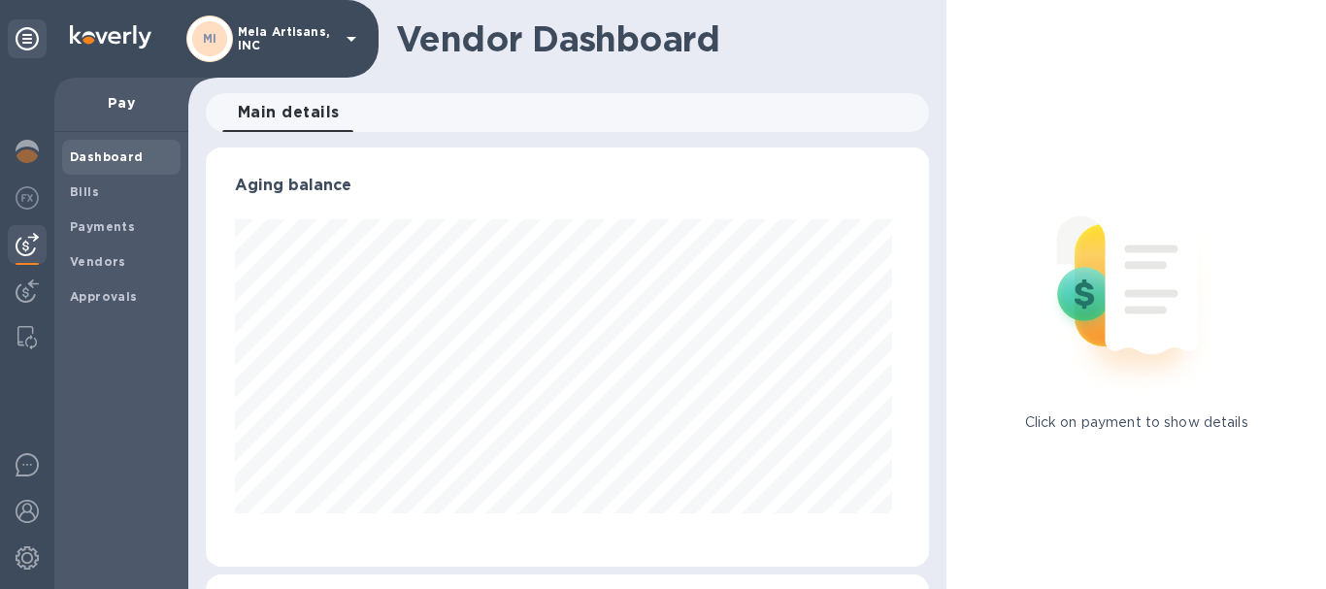
scroll to position [419, 716]
click at [90, 227] on b "Payments" at bounding box center [102, 226] width 65 height 15
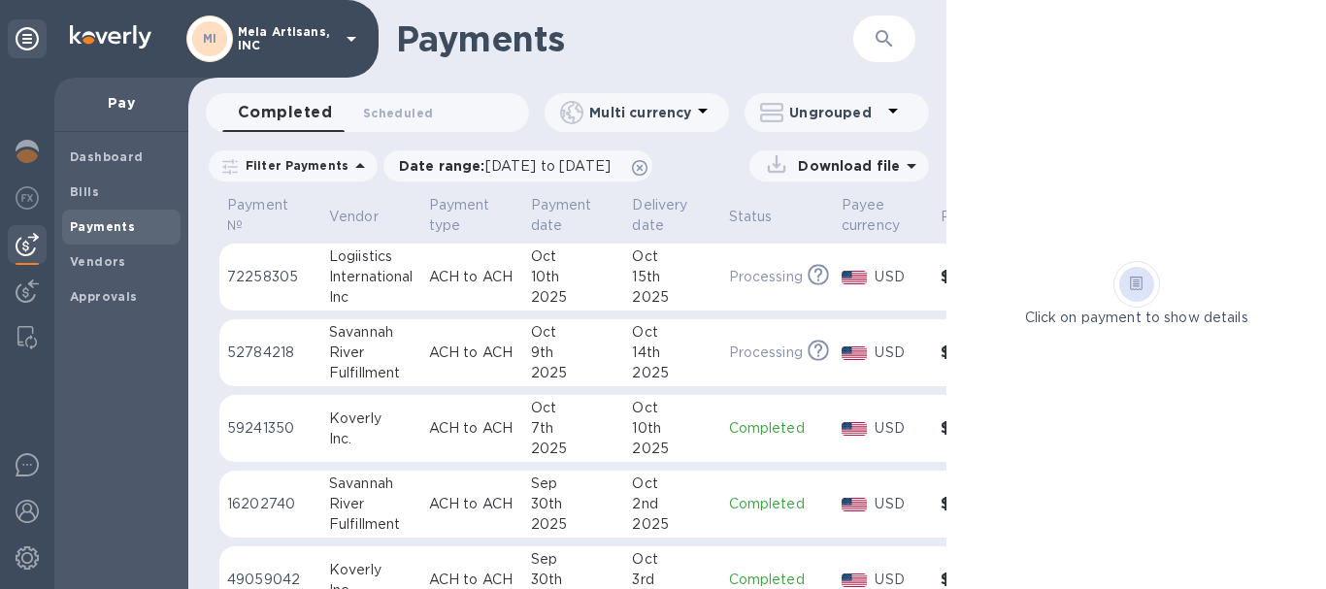
click at [551, 266] on div "Oct" at bounding box center [574, 256] width 86 height 20
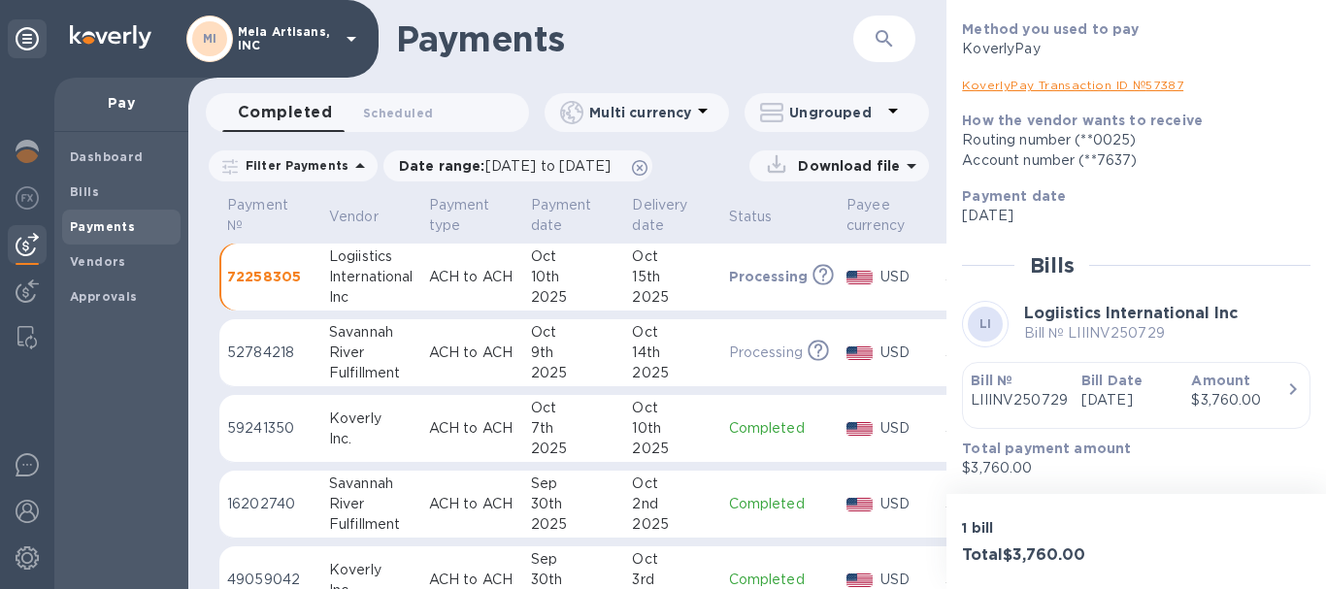
scroll to position [253, 0]
